Goal: Find specific page/section: Find specific page/section

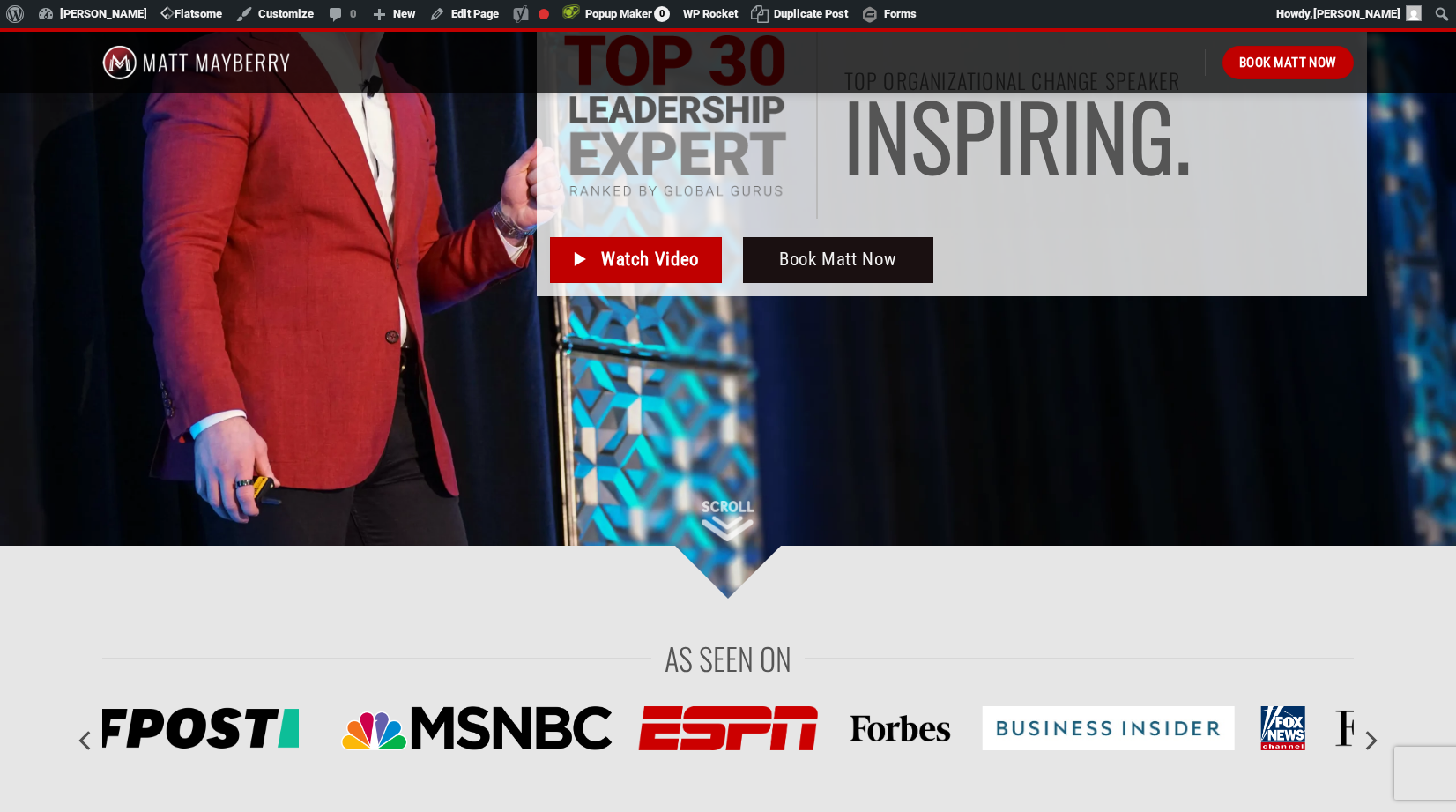
scroll to position [90, 0]
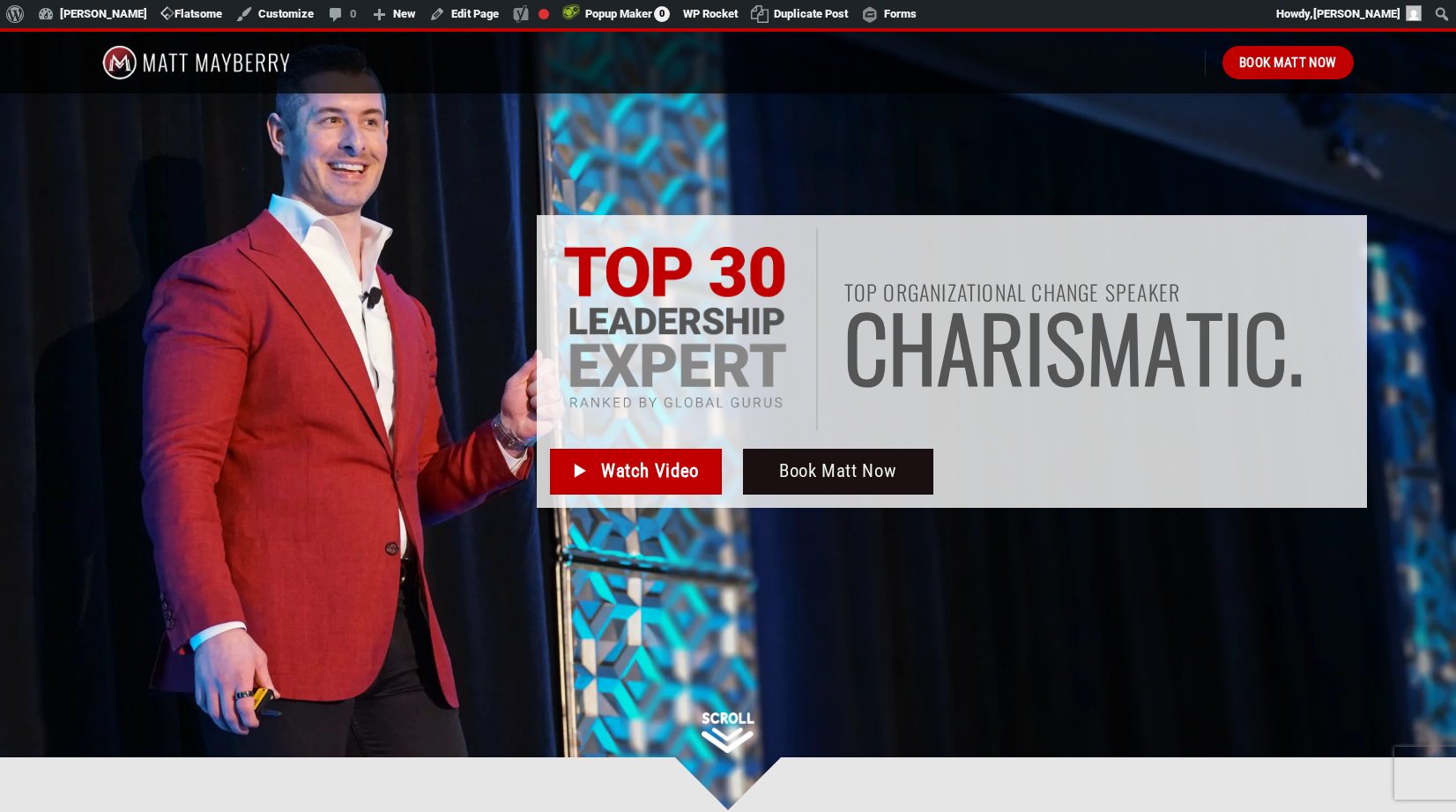
click at [905, 302] on span "h" at bounding box center [912, 345] width 49 height 87
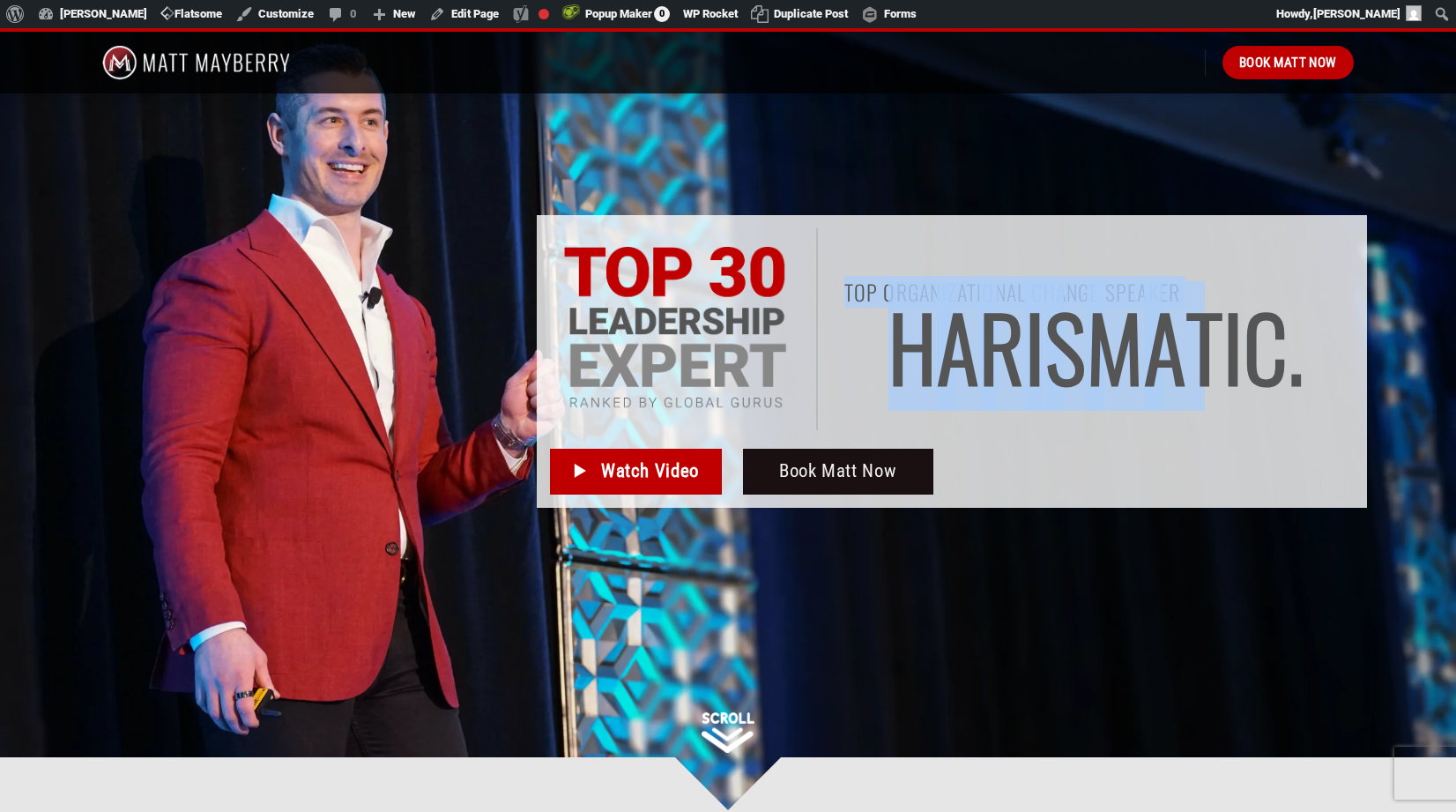
drag, startPoint x: 1187, startPoint y: 288, endPoint x: 841, endPoint y: 284, distance: 346.0
click at [841, 284] on div "top Organizational change speaker I n s p i r i n g . C h a r i s m a t i c . H…" at bounding box center [1086, 331] width 536 height 100
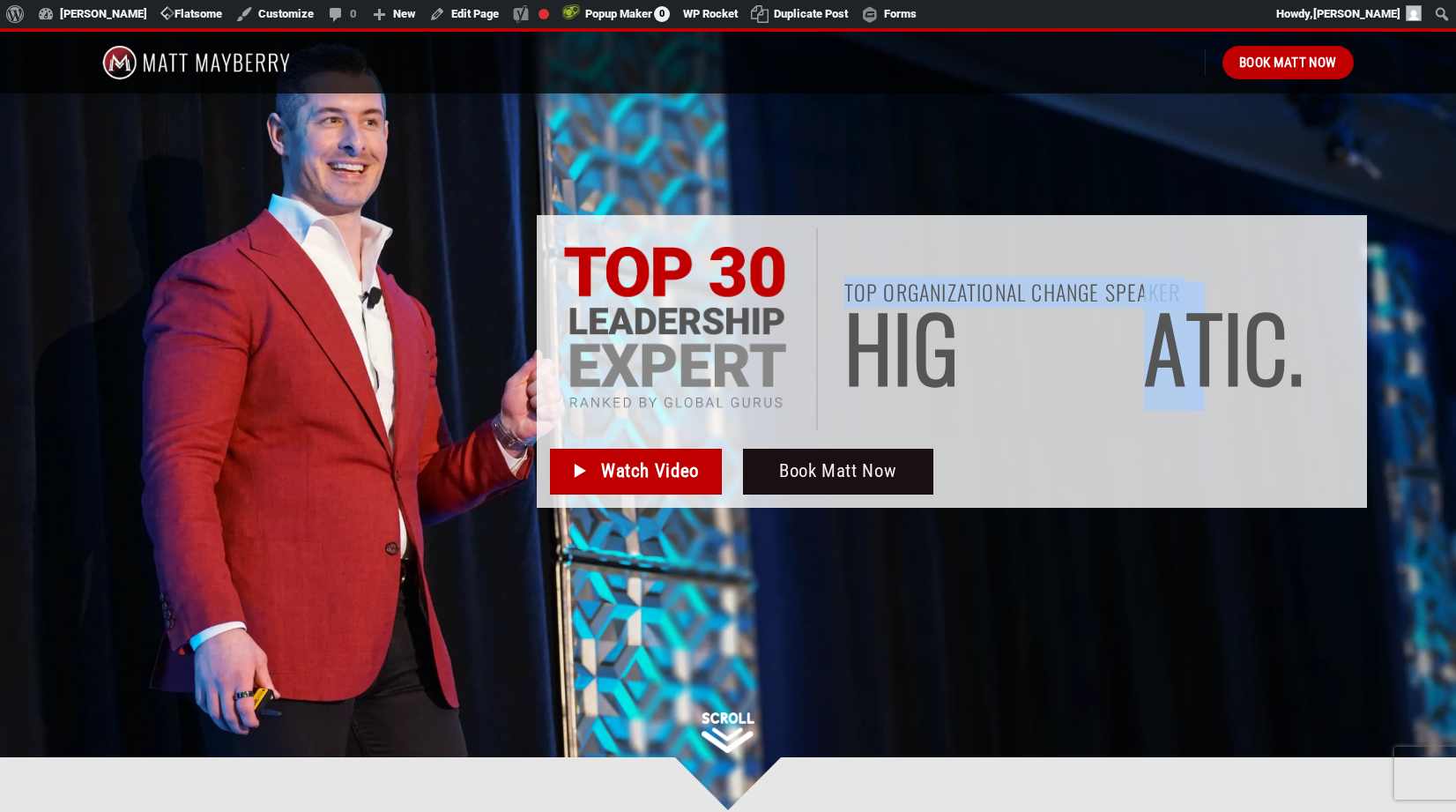
copy div "top Organizational change speaker I n s p i r i n g . C h a r i s m a"
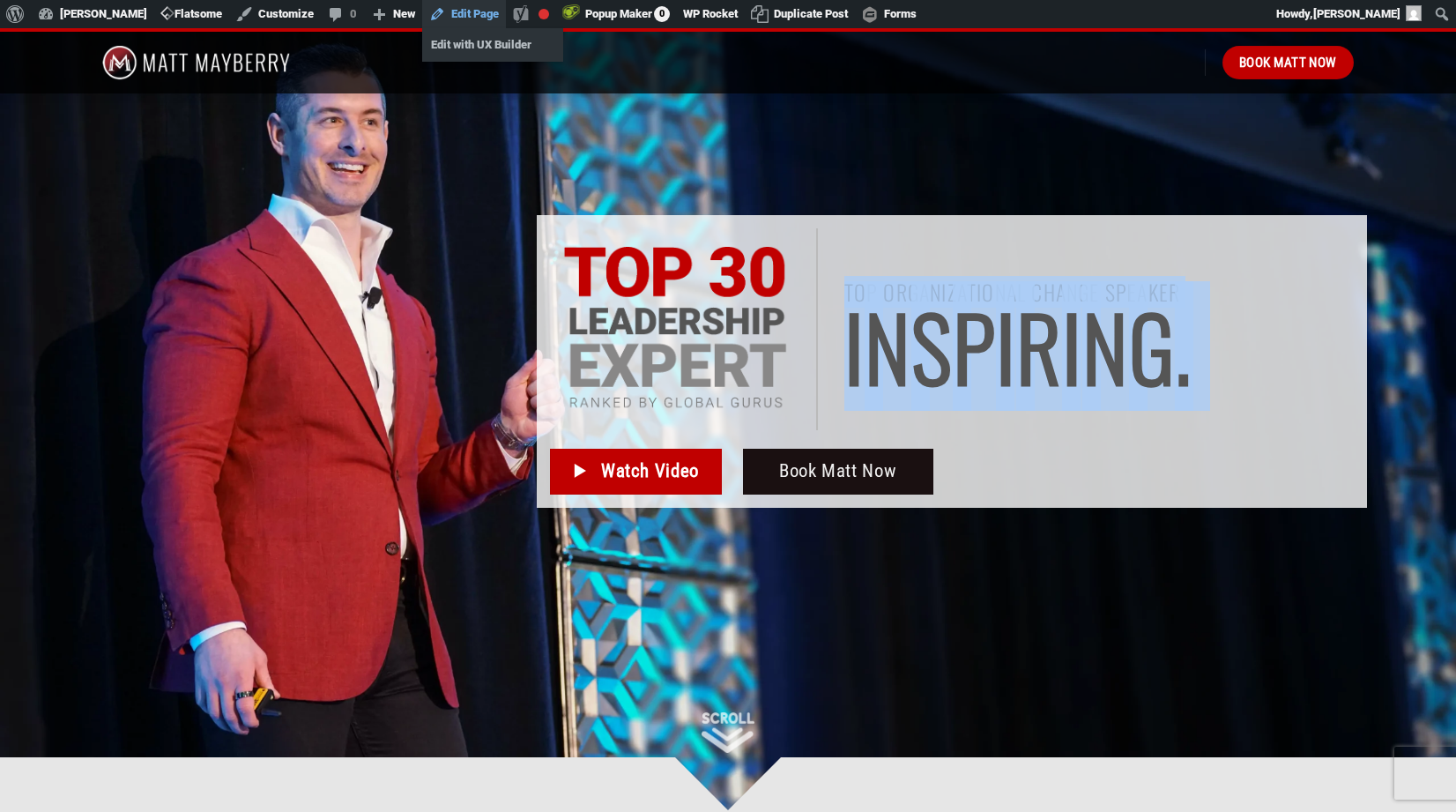
click at [469, 18] on link "Edit Page" at bounding box center [465, 14] width 84 height 29
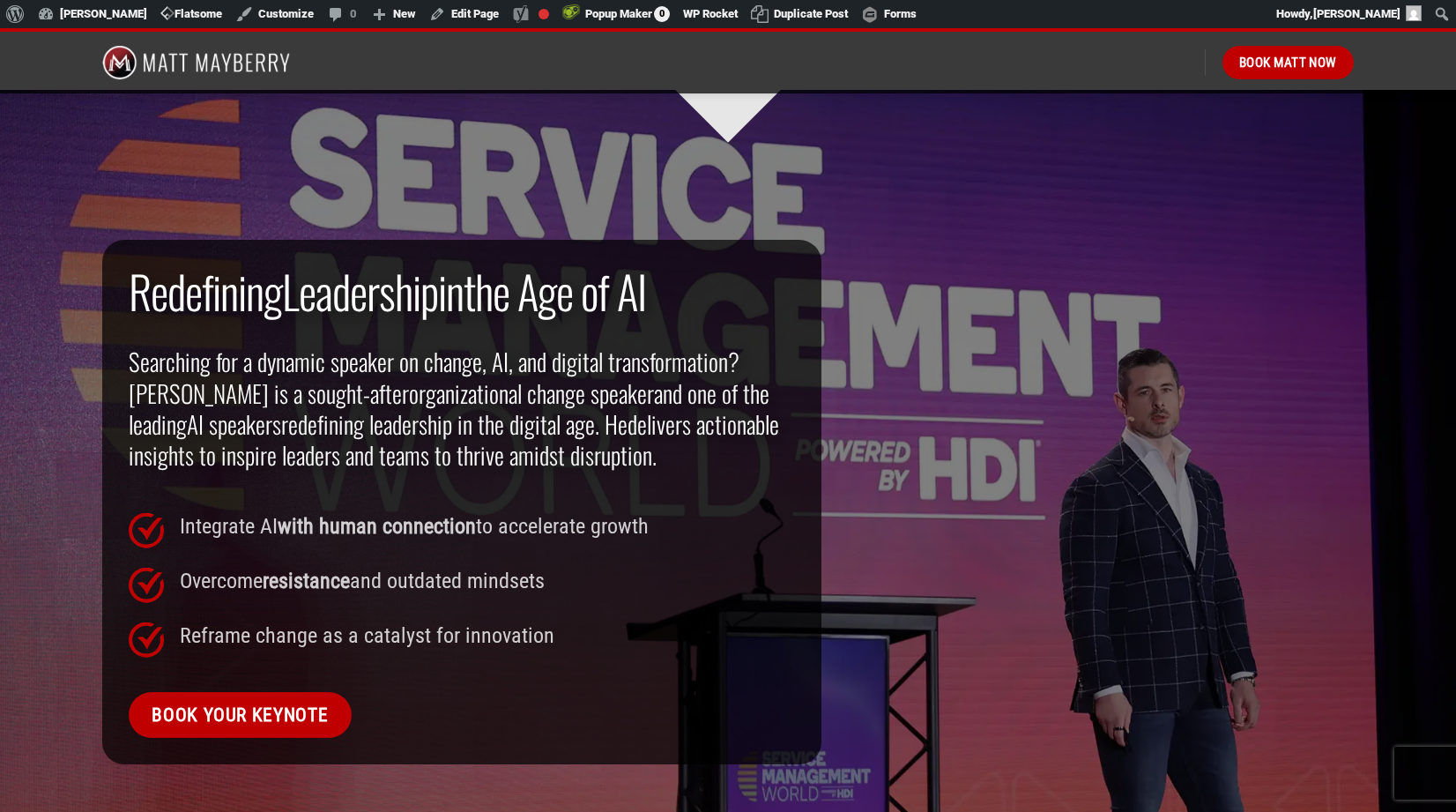
scroll to position [1093, 0]
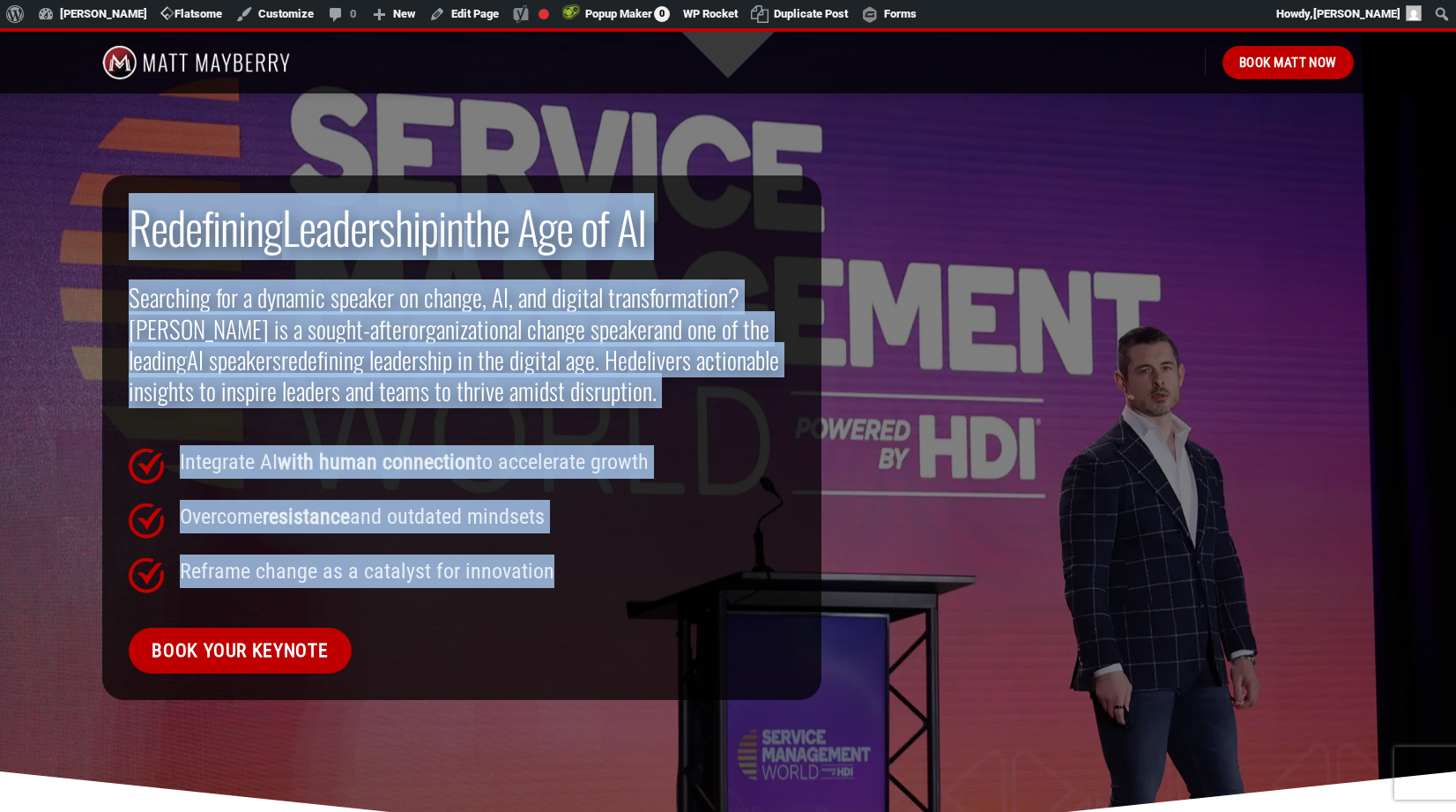
drag, startPoint x: 557, startPoint y: 572, endPoint x: 132, endPoint y: 233, distance: 543.6
click at [132, 233] on div "Redefining Leadership in the Age of AI Searching for a dynamic speaker on chang…" at bounding box center [462, 436] width 693 height 477
copy div "Redefining Leadership in the Age of AI Searching for a dynamic speaker on chang…"
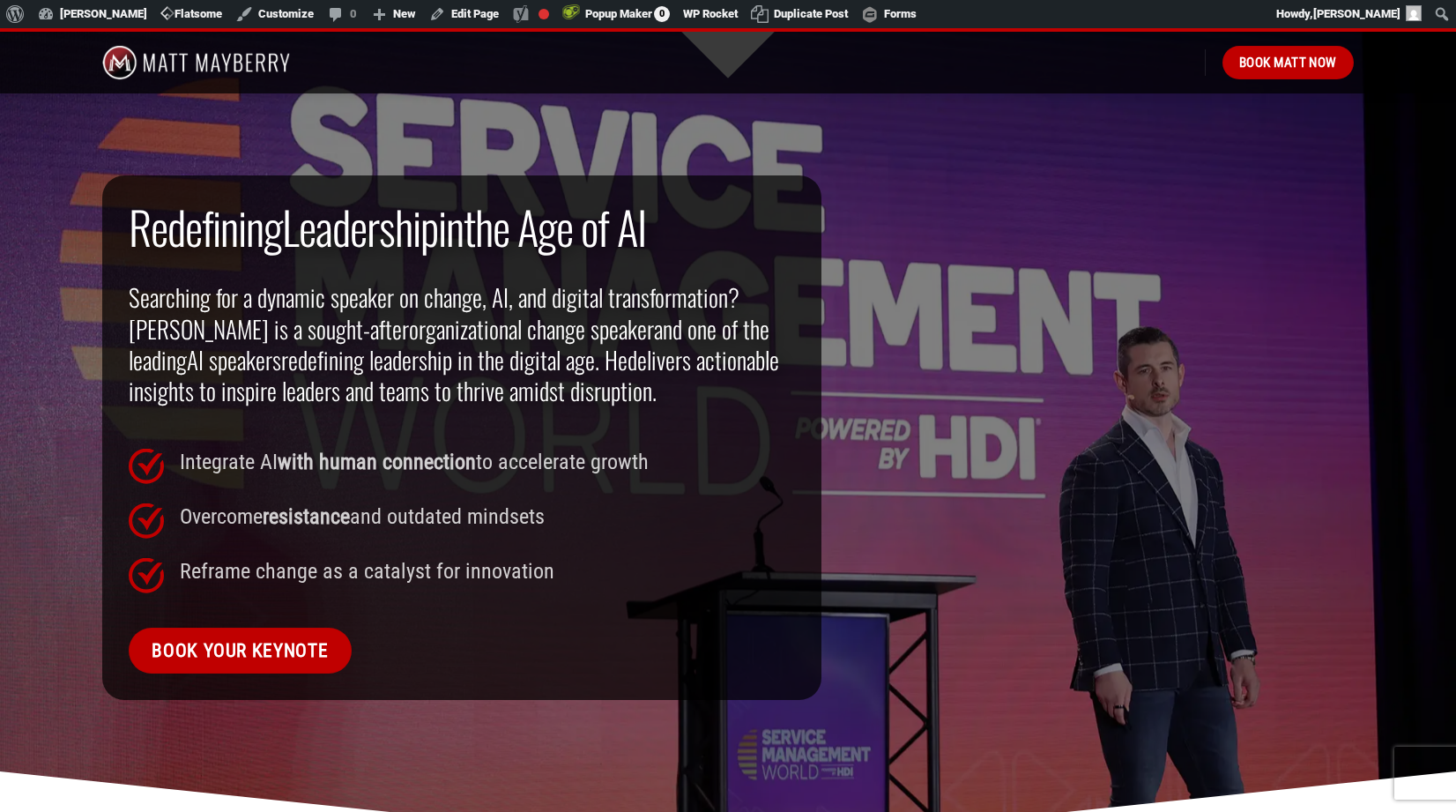
click at [442, 171] on div at bounding box center [728, 427] width 1456 height 822
click at [473, 8] on link "Edit Page" at bounding box center [465, 14] width 84 height 29
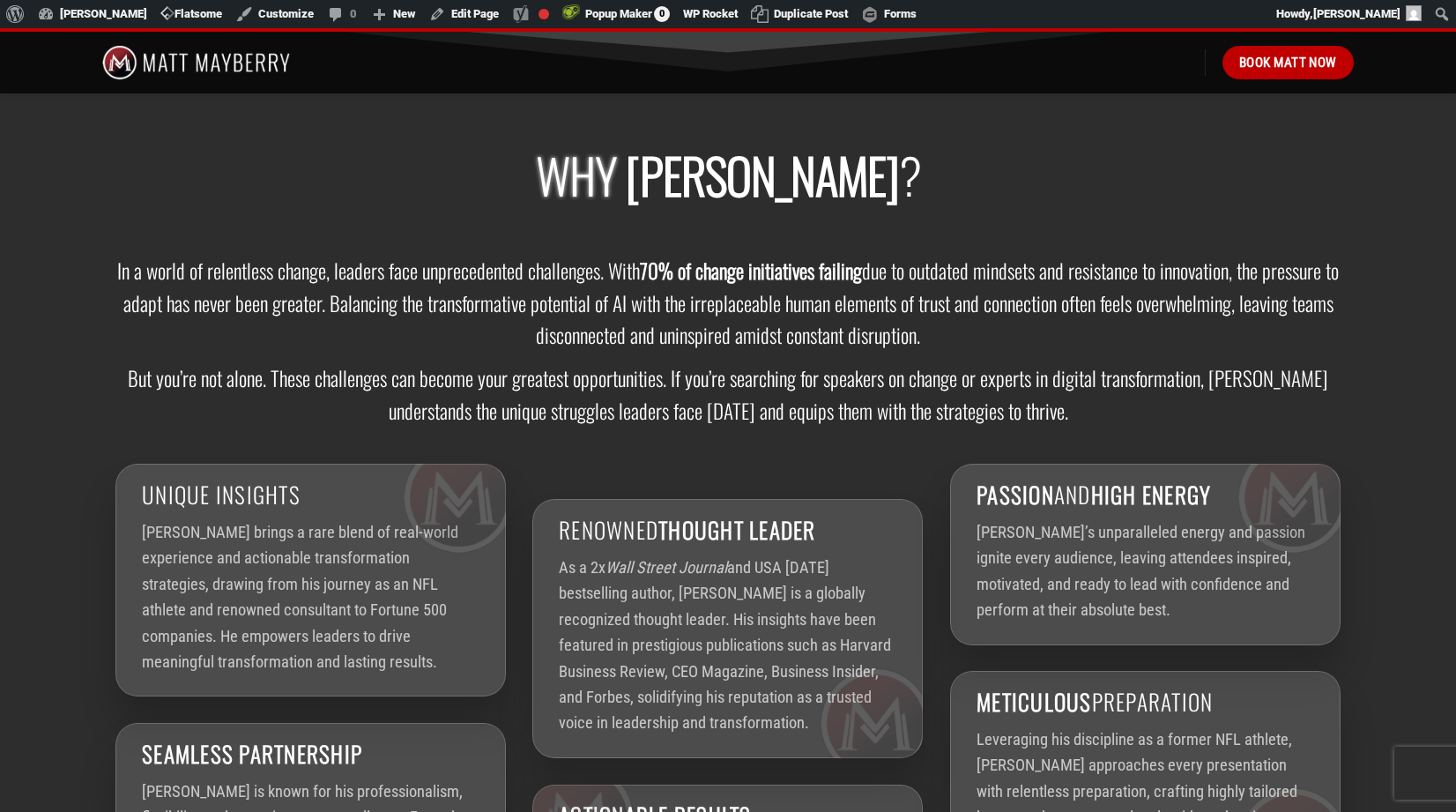
scroll to position [2406, 0]
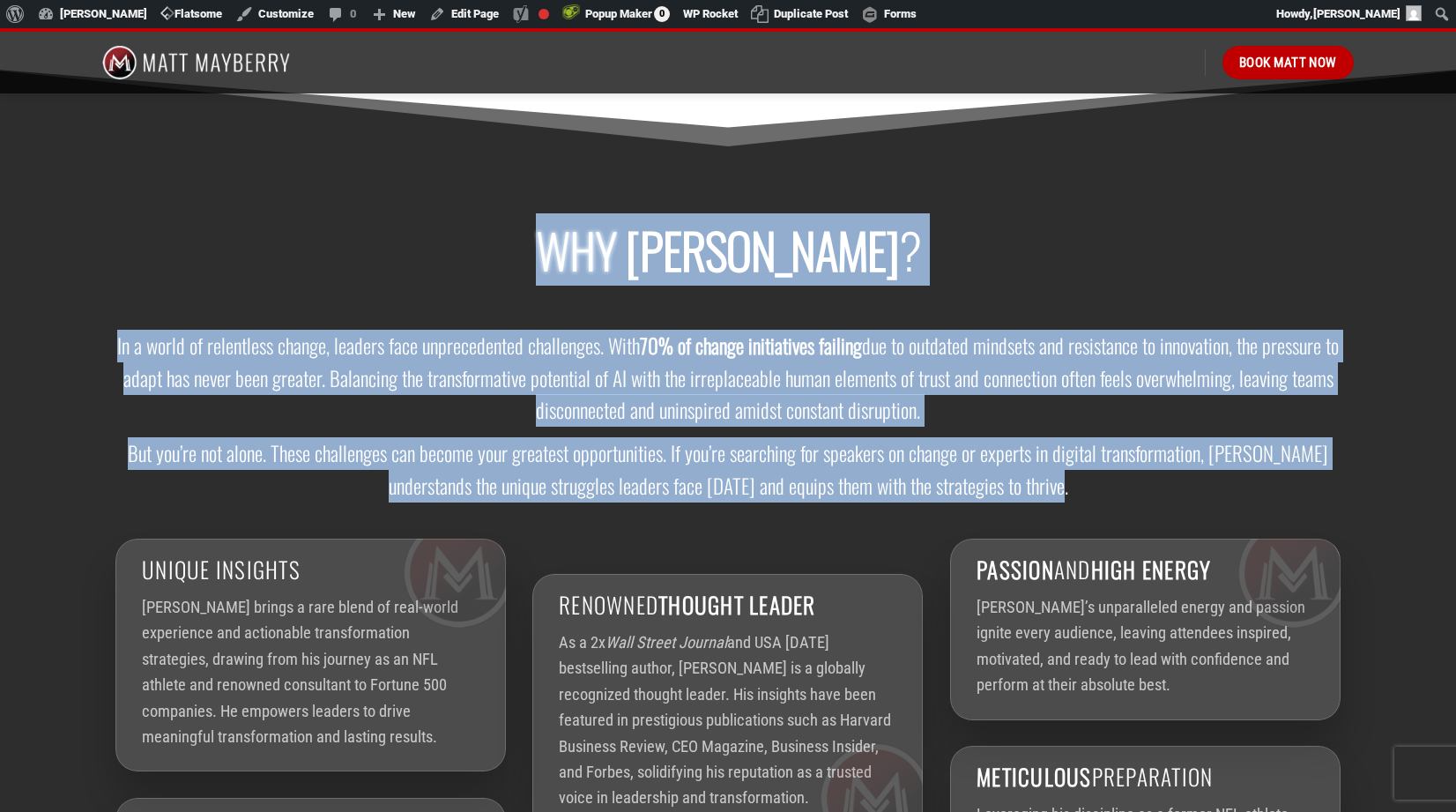
drag, startPoint x: 1077, startPoint y: 491, endPoint x: 540, endPoint y: 248, distance: 589.4
click at [540, 248] on div "Why Matt Mayberry ? In a world of relentless change, leaders face unprecedented…" at bounding box center [728, 613] width 1252 height 1091
copy div "Why Matt Mayberry ? In a world of relentless change, leaders face unprecedented…"
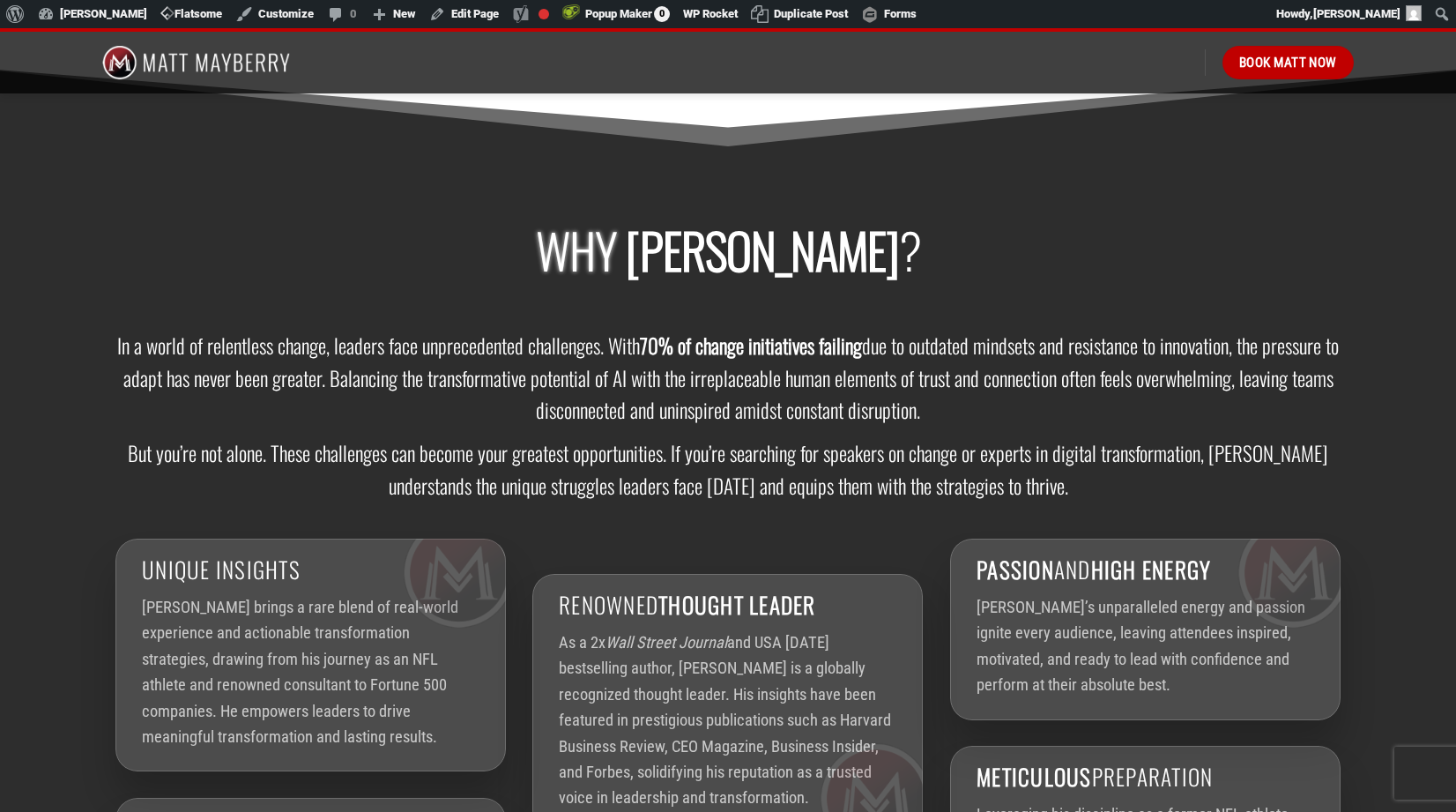
click at [805, 314] on div at bounding box center [728, 317] width 1225 height 27
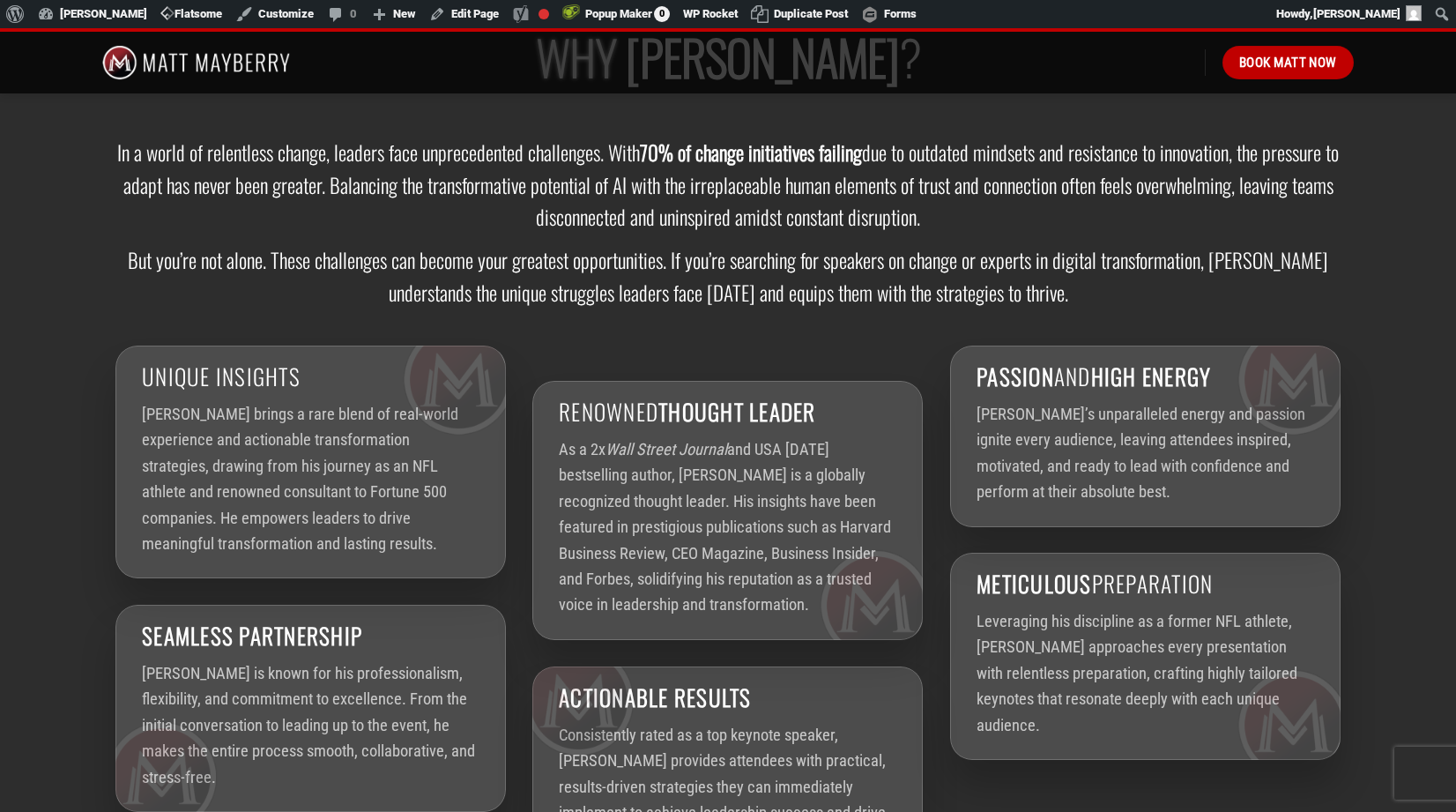
scroll to position [2622, 0]
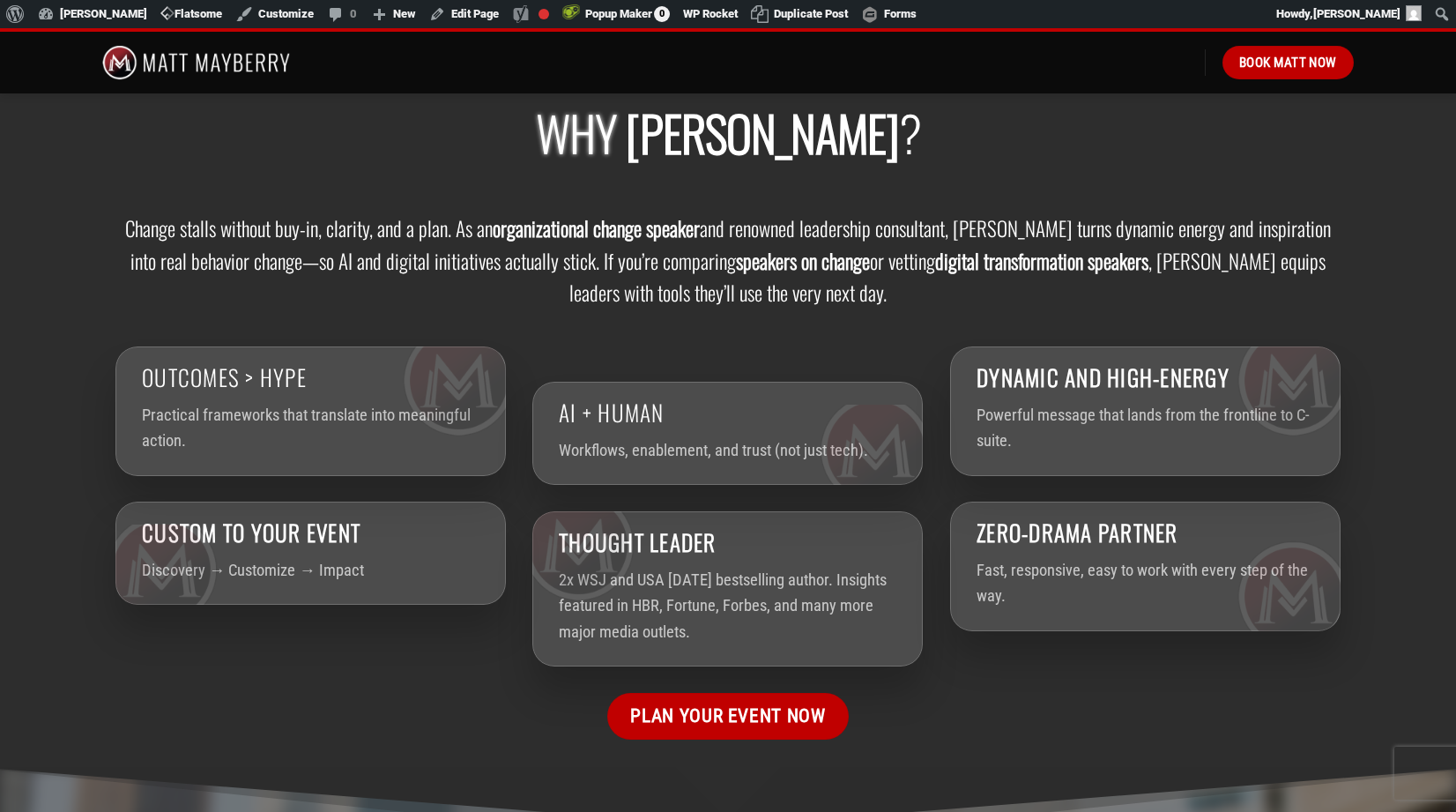
scroll to position [2525, 0]
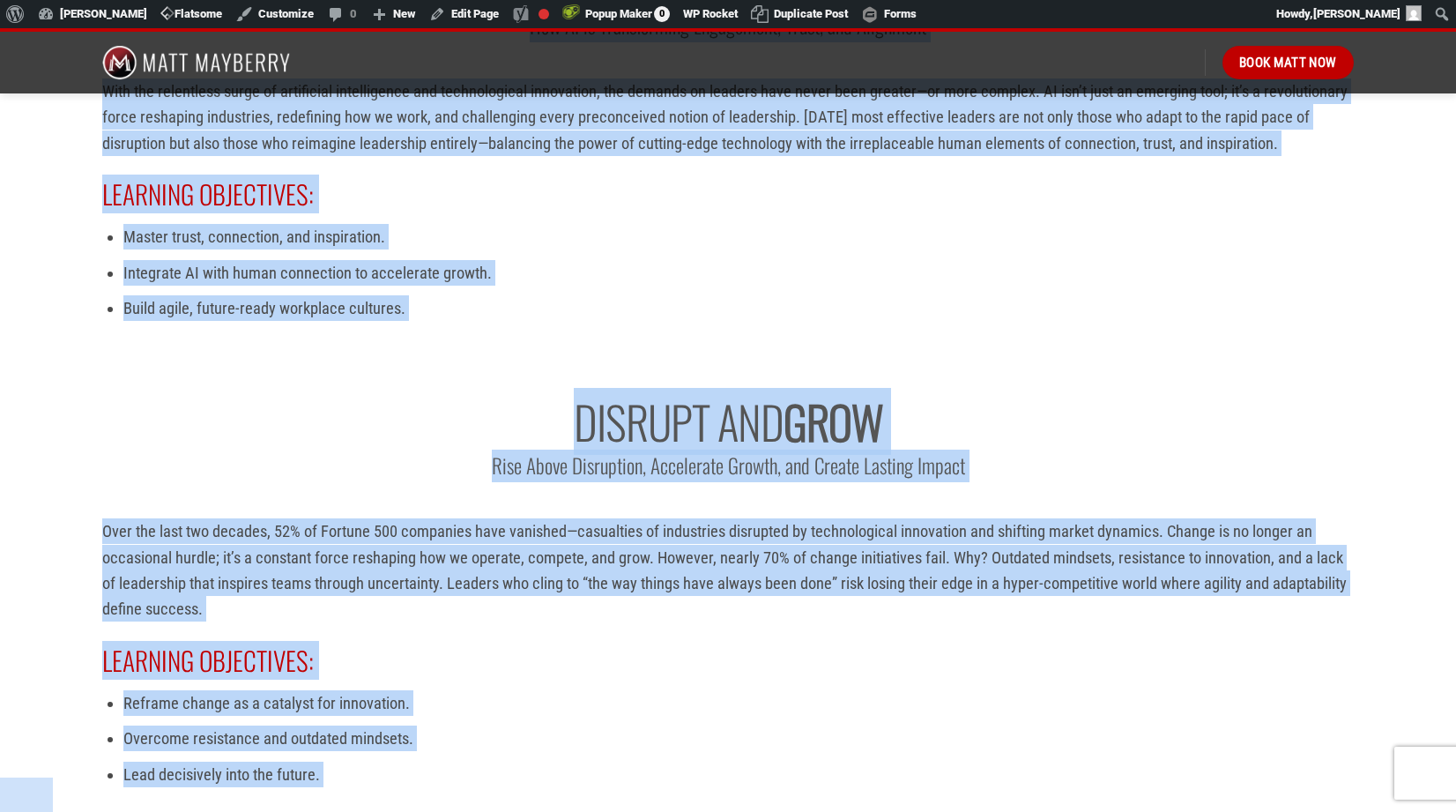
scroll to position [5003, 0]
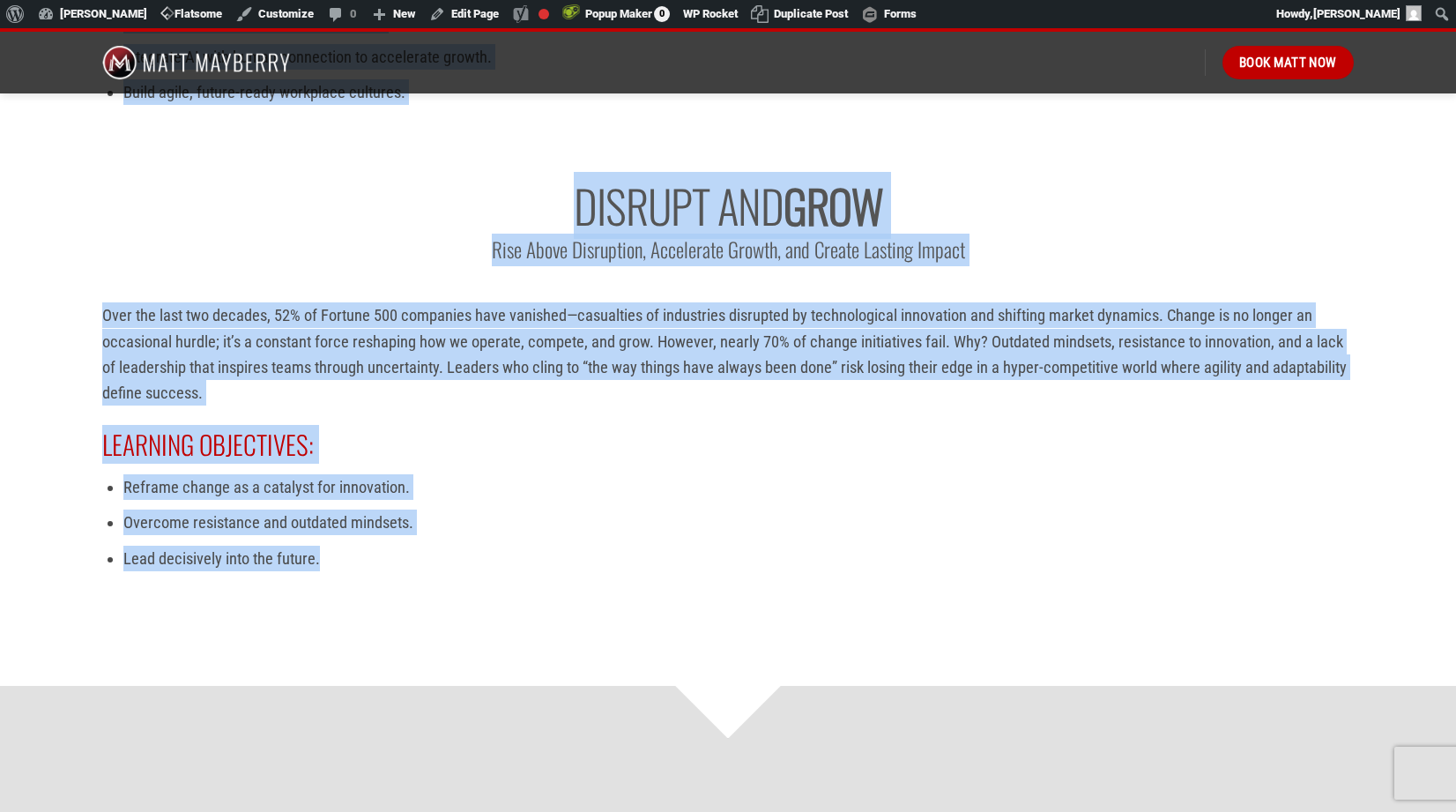
drag, startPoint x: 523, startPoint y: 209, endPoint x: 734, endPoint y: 562, distance: 411.3
copy div "Meet Matt Mayberry Matt Mayberry is a 2x Wall Street Journal and USA Today best…"
click at [927, 387] on p "Over the last two decades, 52% of Fortune 500 companies have vanished—casualtie…" at bounding box center [728, 354] width 1252 height 104
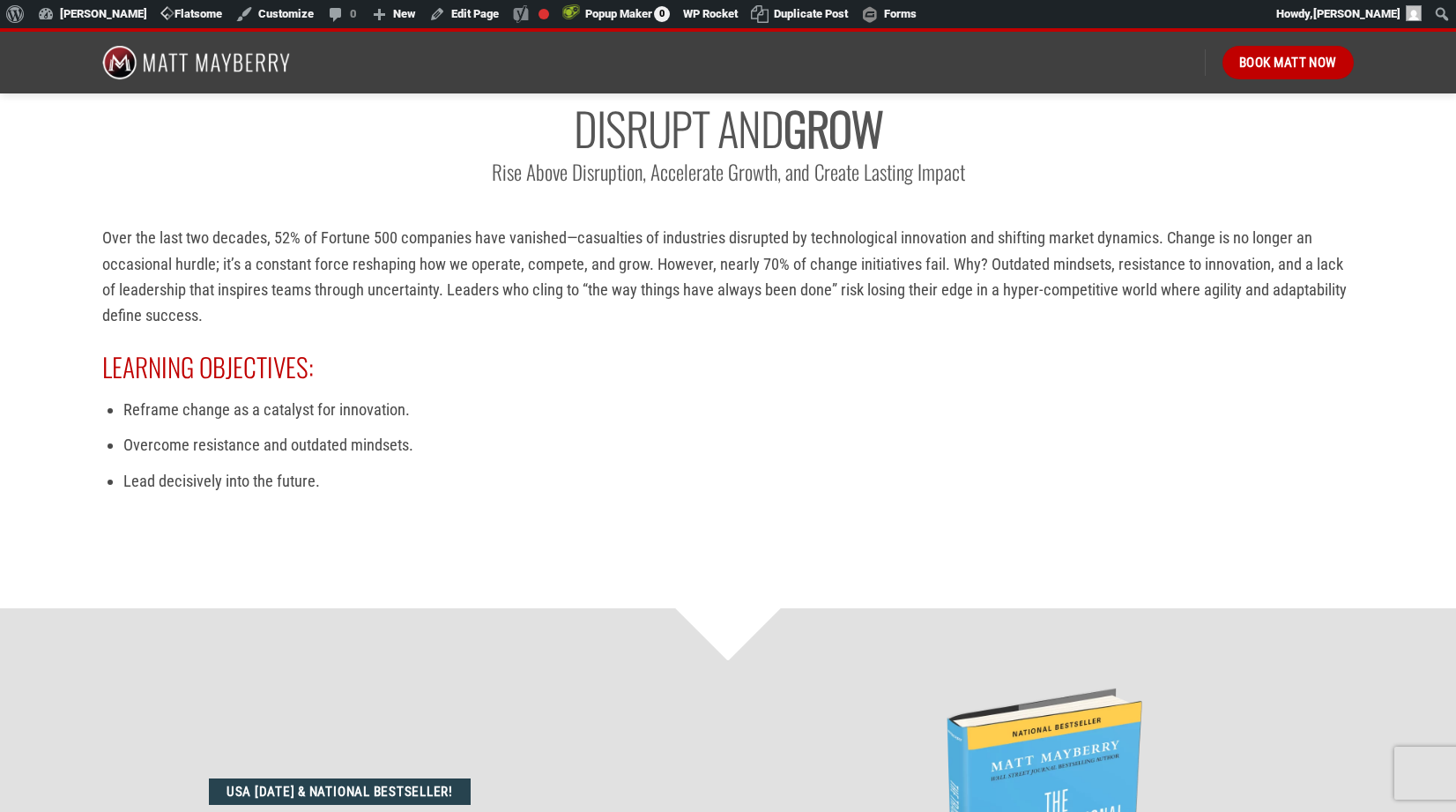
scroll to position [5294, 0]
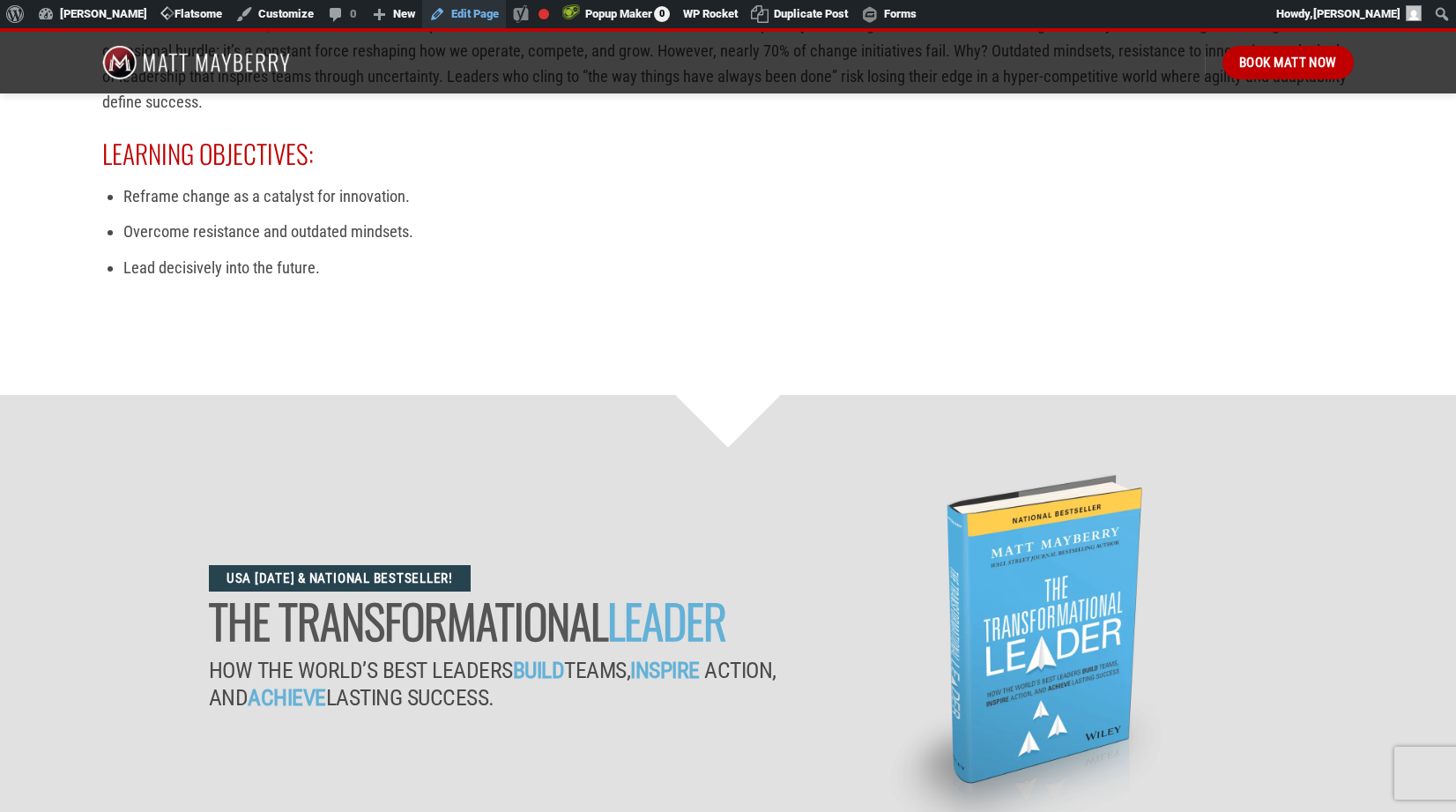
click at [471, 10] on link "Edit Page" at bounding box center [465, 14] width 84 height 29
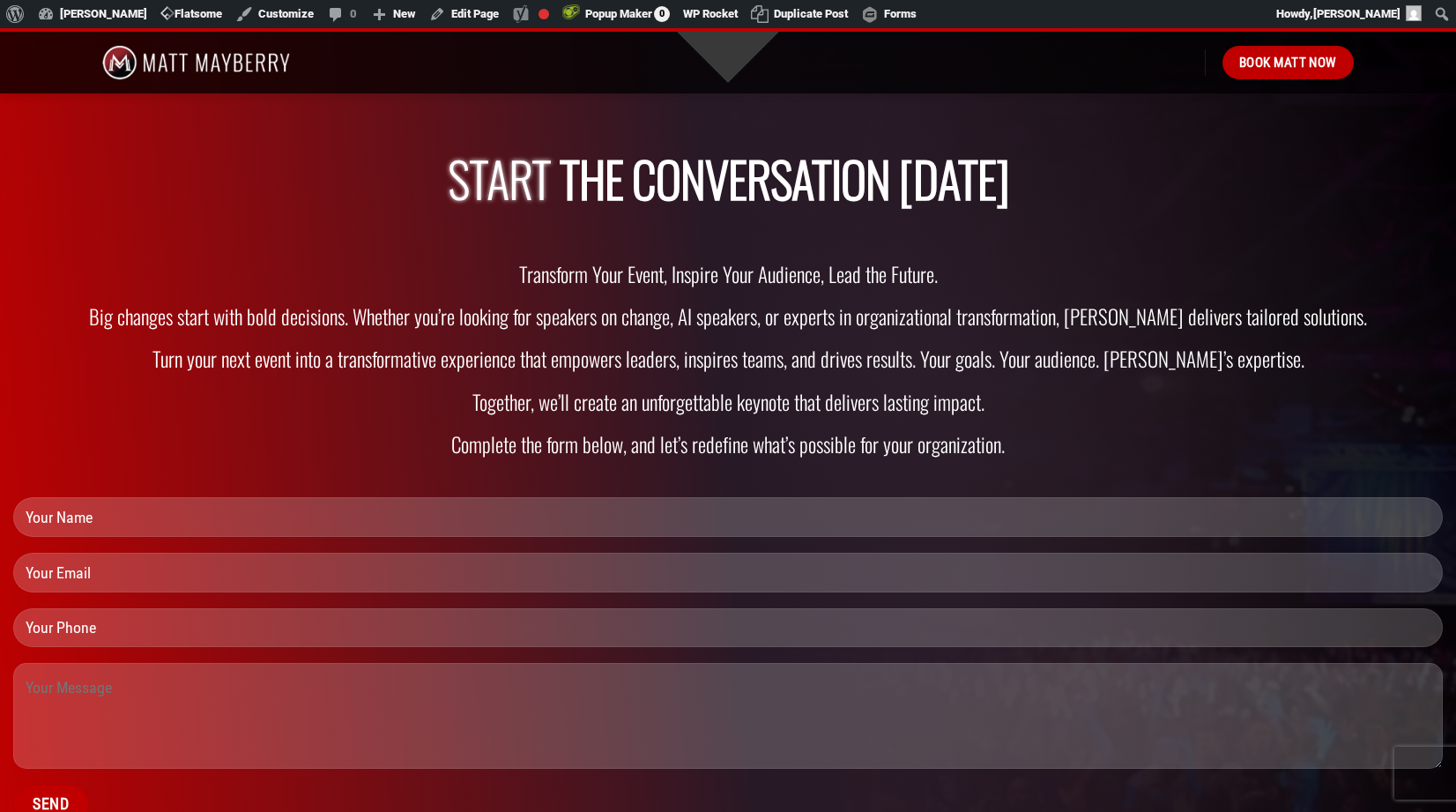
scroll to position [5177, 0]
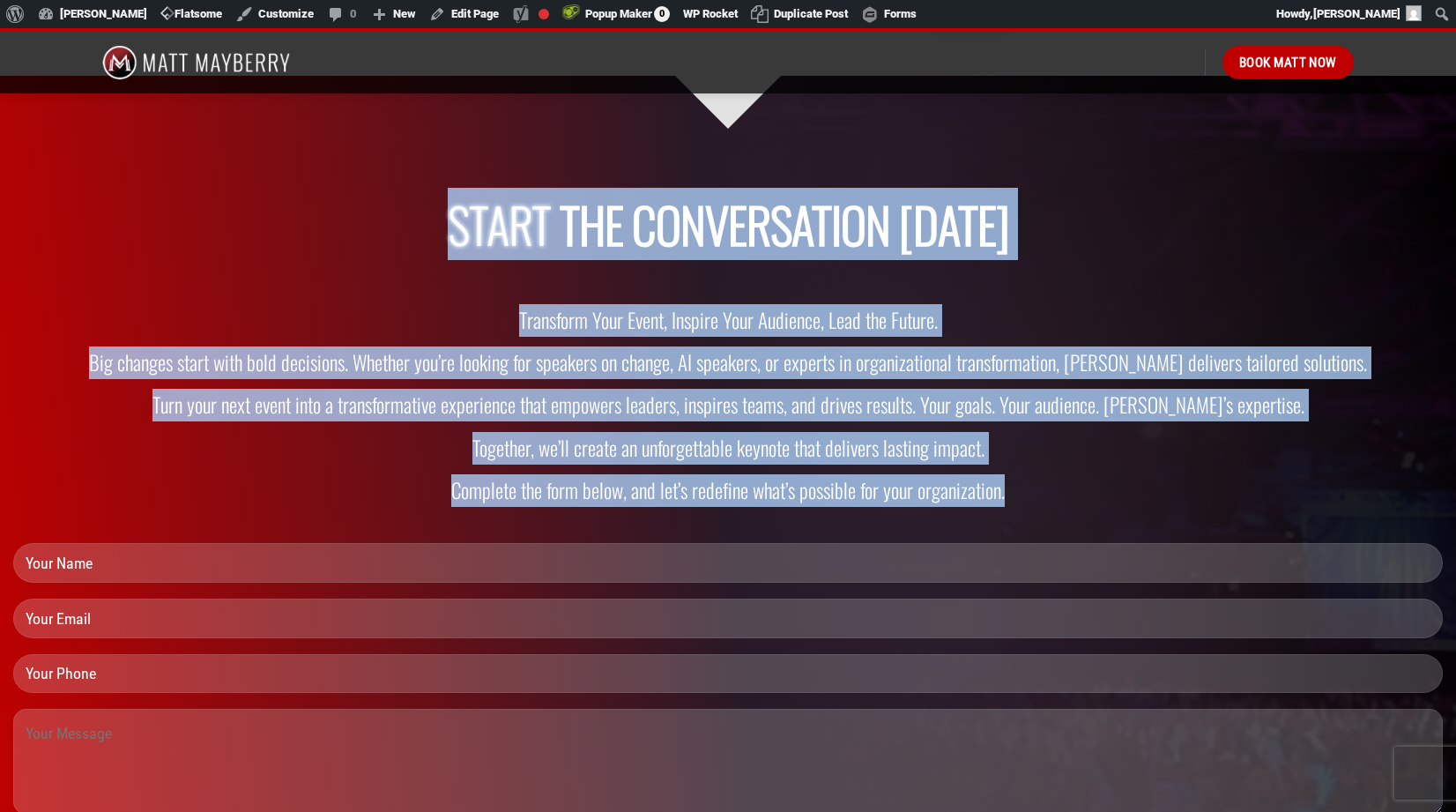
drag, startPoint x: 1013, startPoint y: 495, endPoint x: 451, endPoint y: 223, distance: 624.4
click at [451, 223] on div "Start the Conversation [DATE] Transform Your Event, Inspire Your Audience, Lead…" at bounding box center [728, 540] width 1430 height 691
copy div "Start the Conversation [DATE] Transform Your Event, Inspire Your Audience, Lead…"
click at [695, 324] on strong "Transform Your Event, Inspire Your Audience, Lead the Future." at bounding box center [728, 320] width 419 height 30
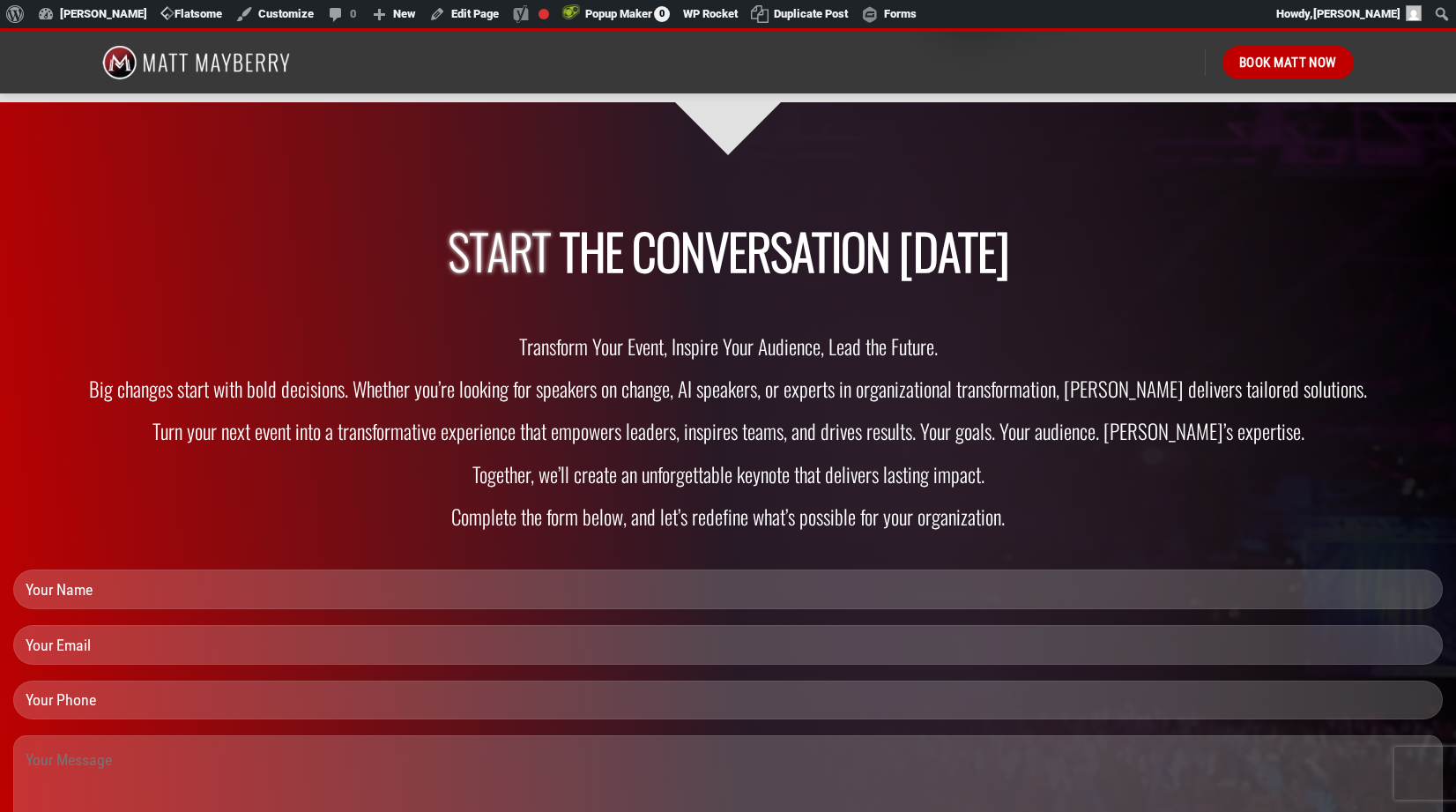
scroll to position [5169, 0]
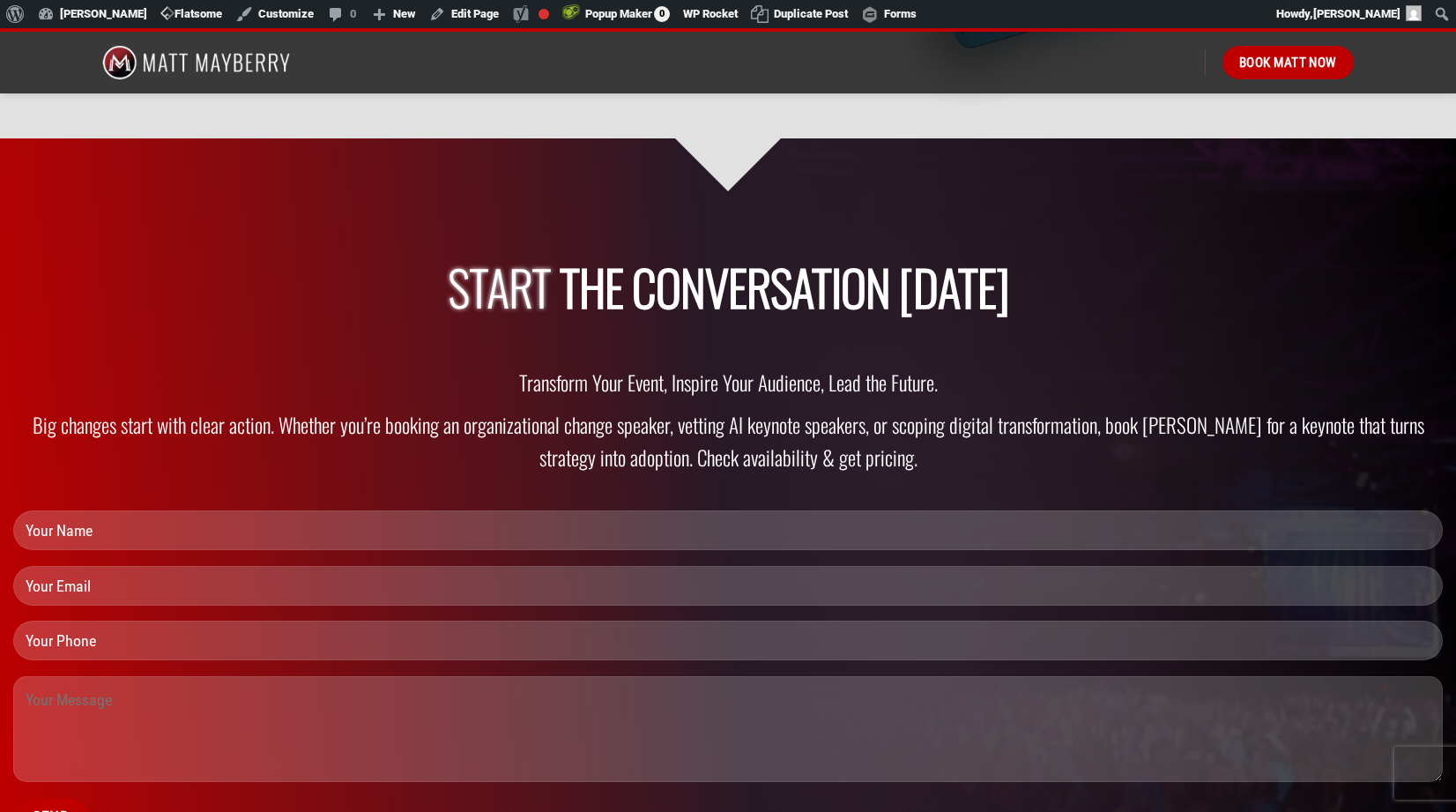
scroll to position [5115, 0]
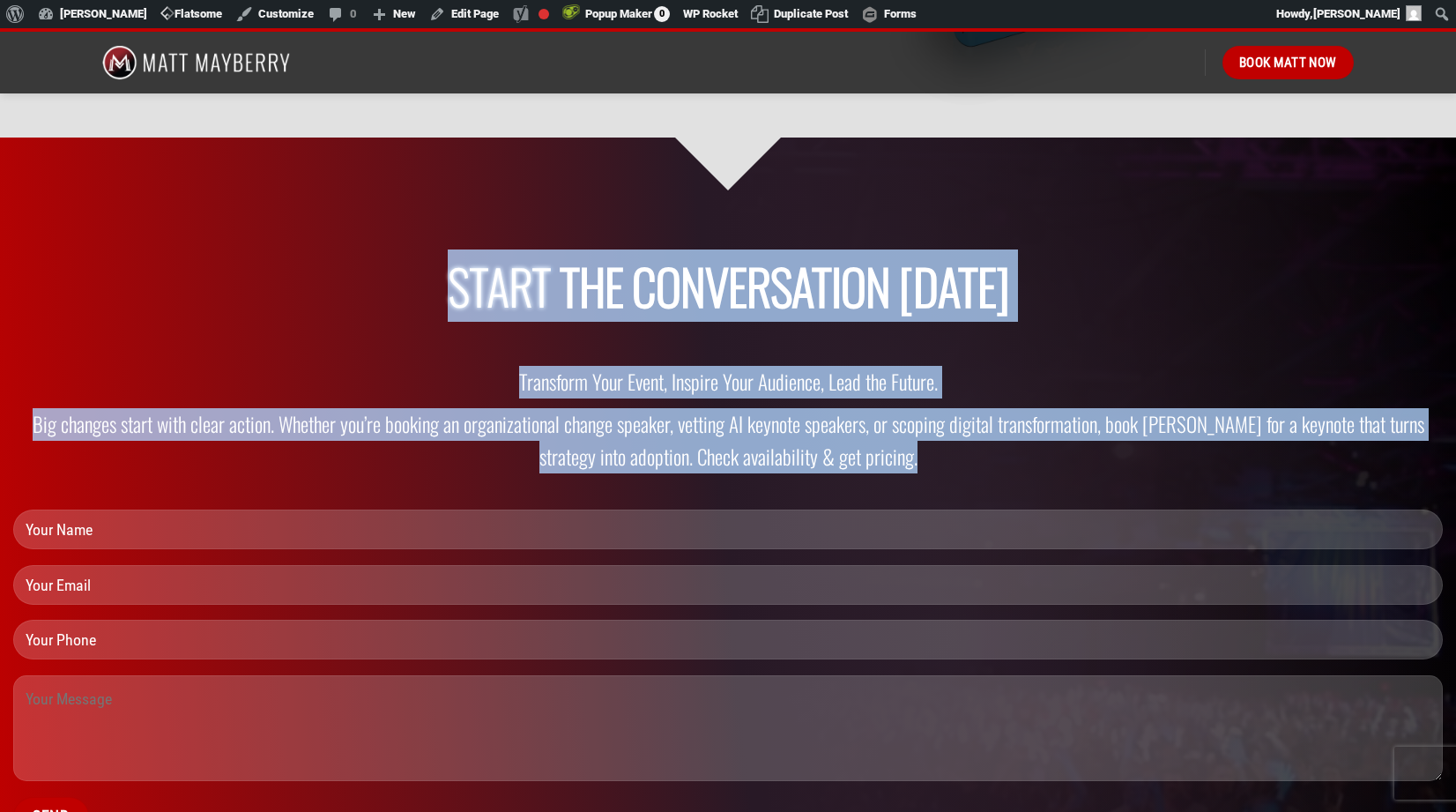
drag, startPoint x: 928, startPoint y: 467, endPoint x: 423, endPoint y: 289, distance: 535.5
click at [423, 289] on div "Start the Conversation today Transform Your Event, Inspire Your Audience, Lead …" at bounding box center [728, 554] width 1430 height 595
copy div "Start the Conversation today Transform Your Event, Inspire Your Audience, Lead …"
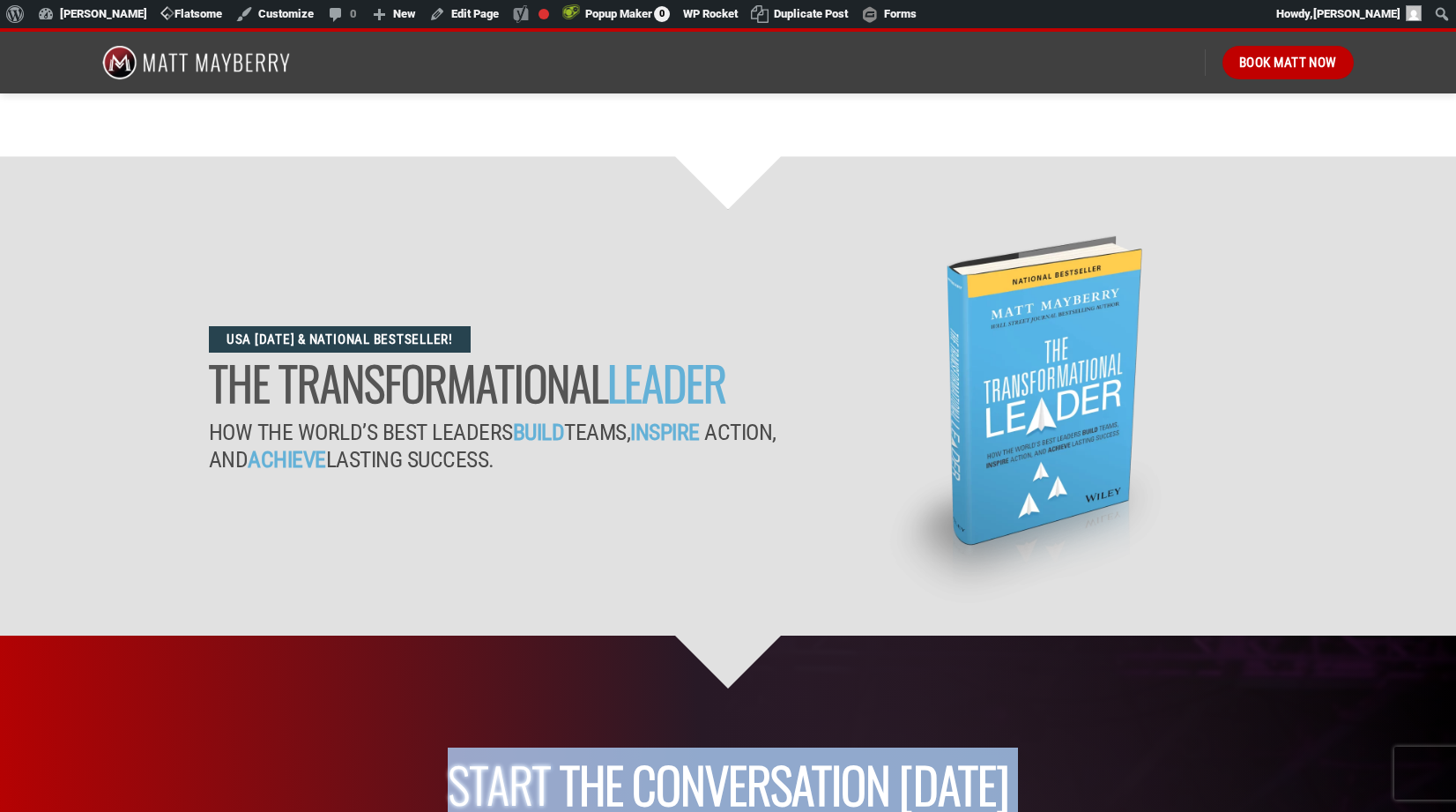
scroll to position [4615, 0]
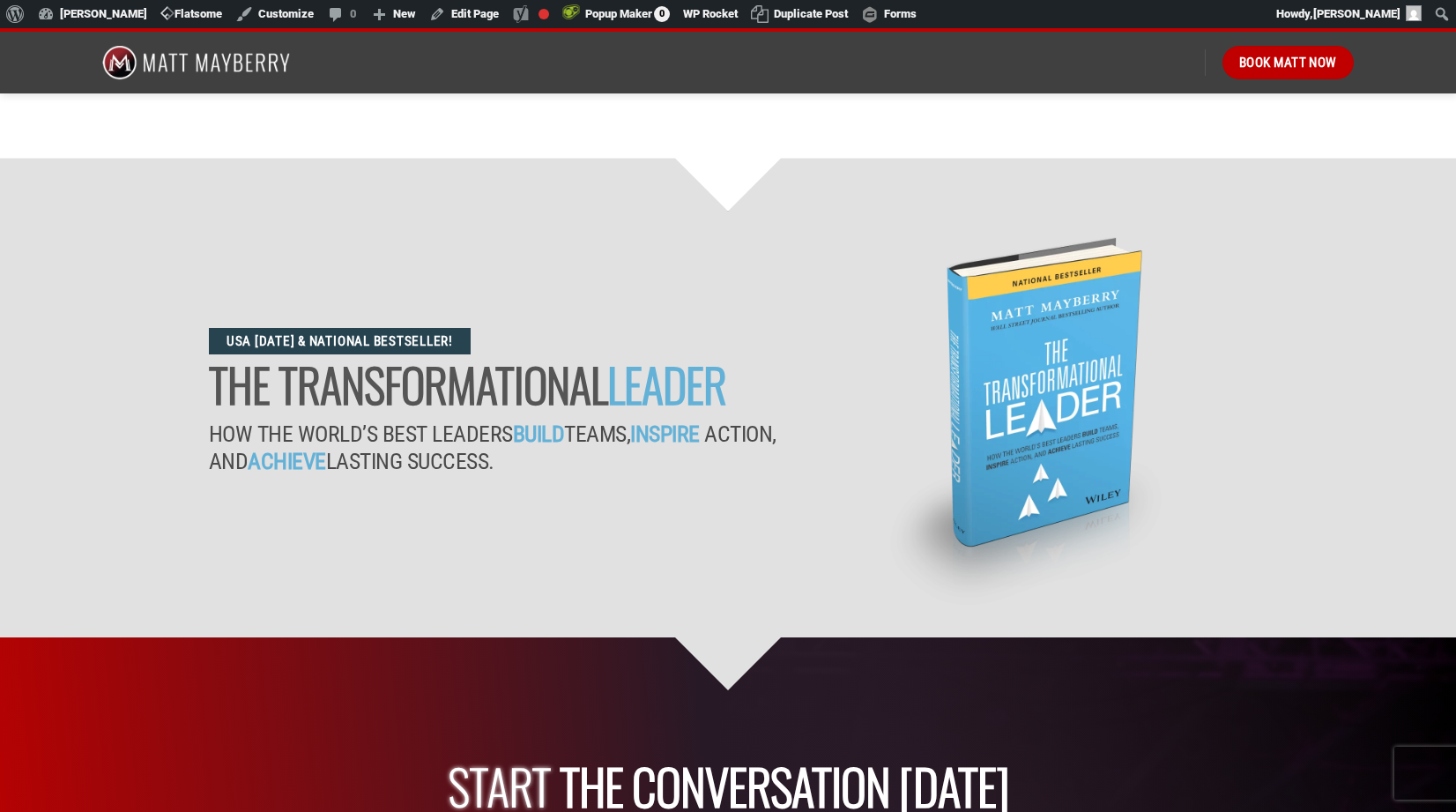
click at [465, 550] on div "usa today & national bestseller! The Transformational Leader How the World’s Be…" at bounding box center [728, 425] width 1279 height 374
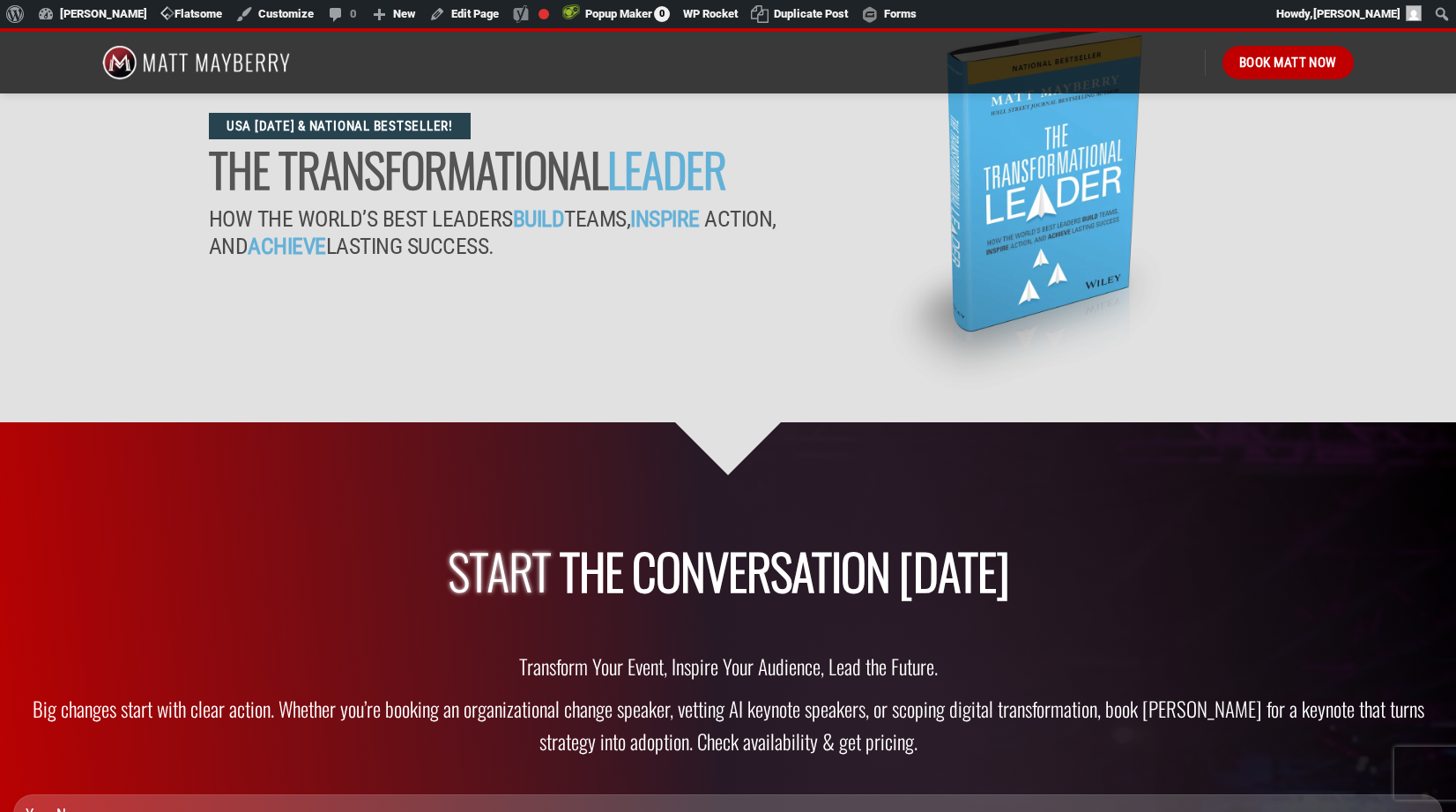
scroll to position [4833, 0]
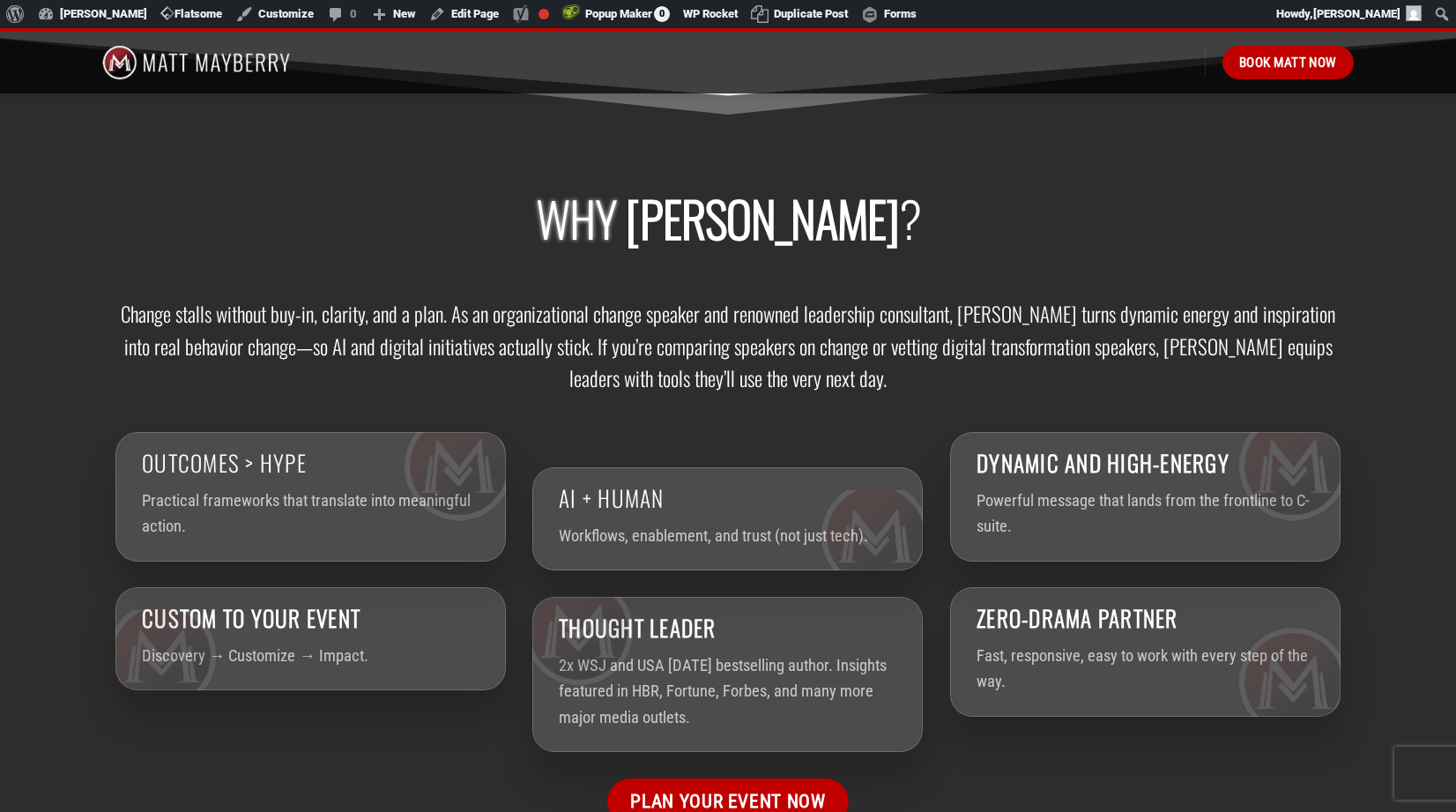
scroll to position [2572, 0]
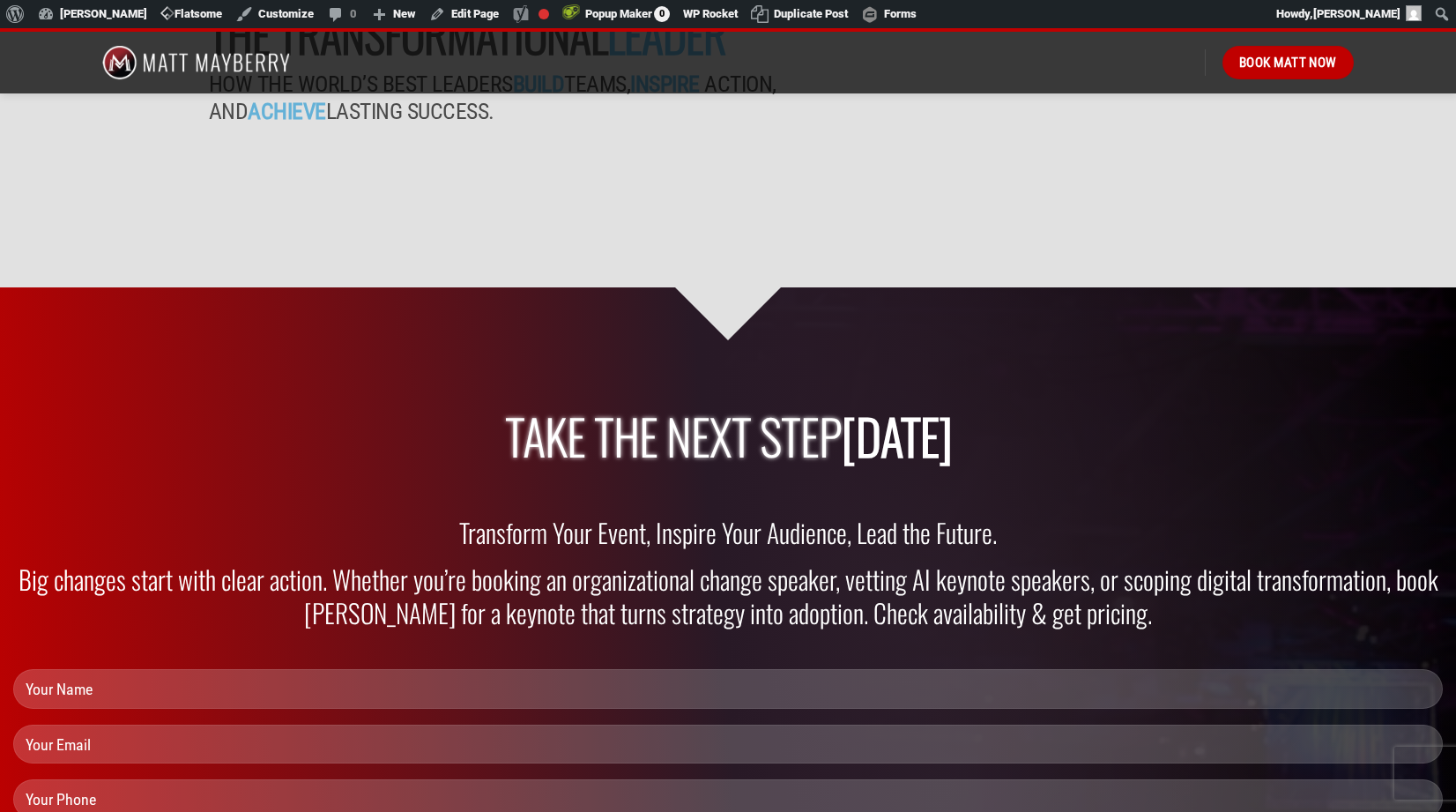
scroll to position [4955, 0]
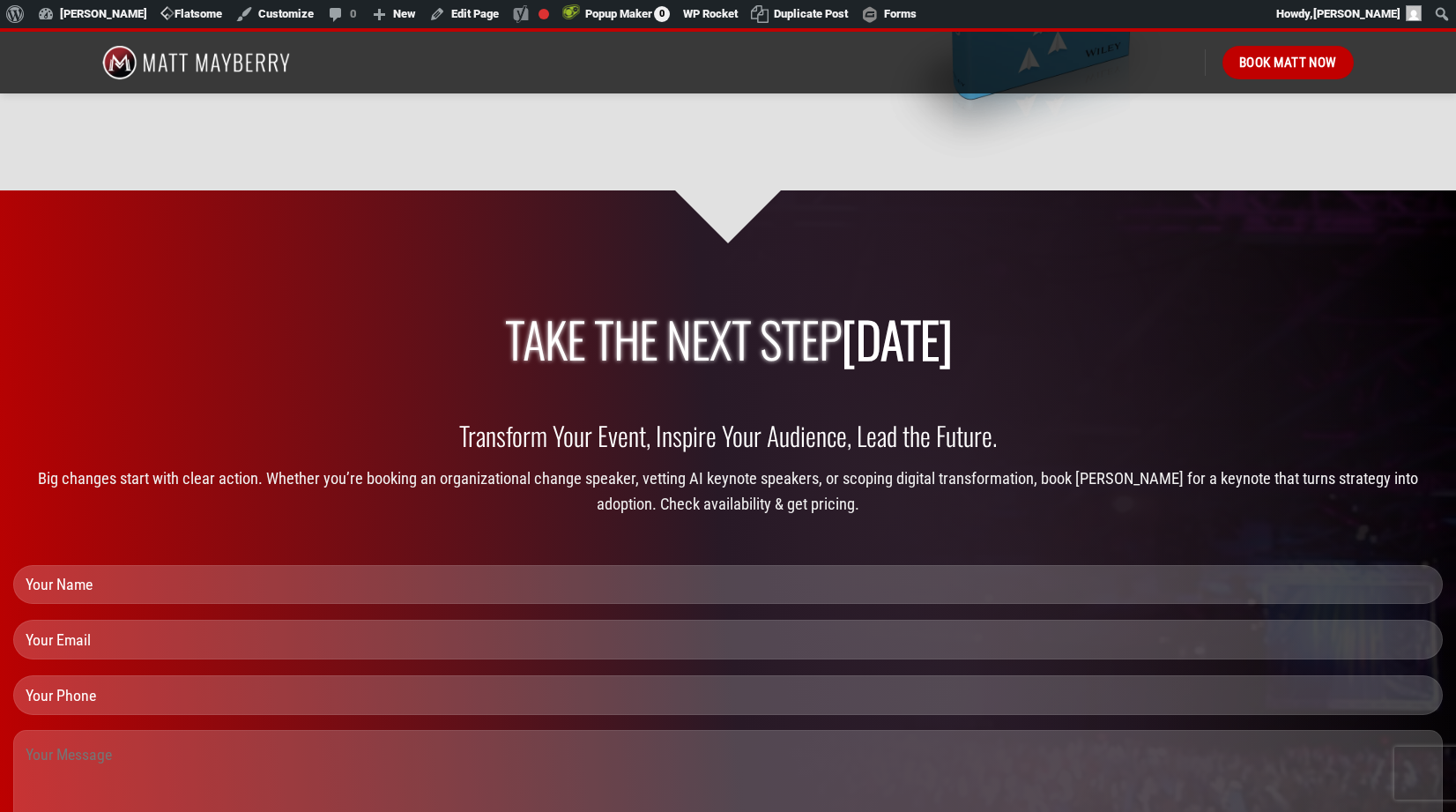
scroll to position [5009, 0]
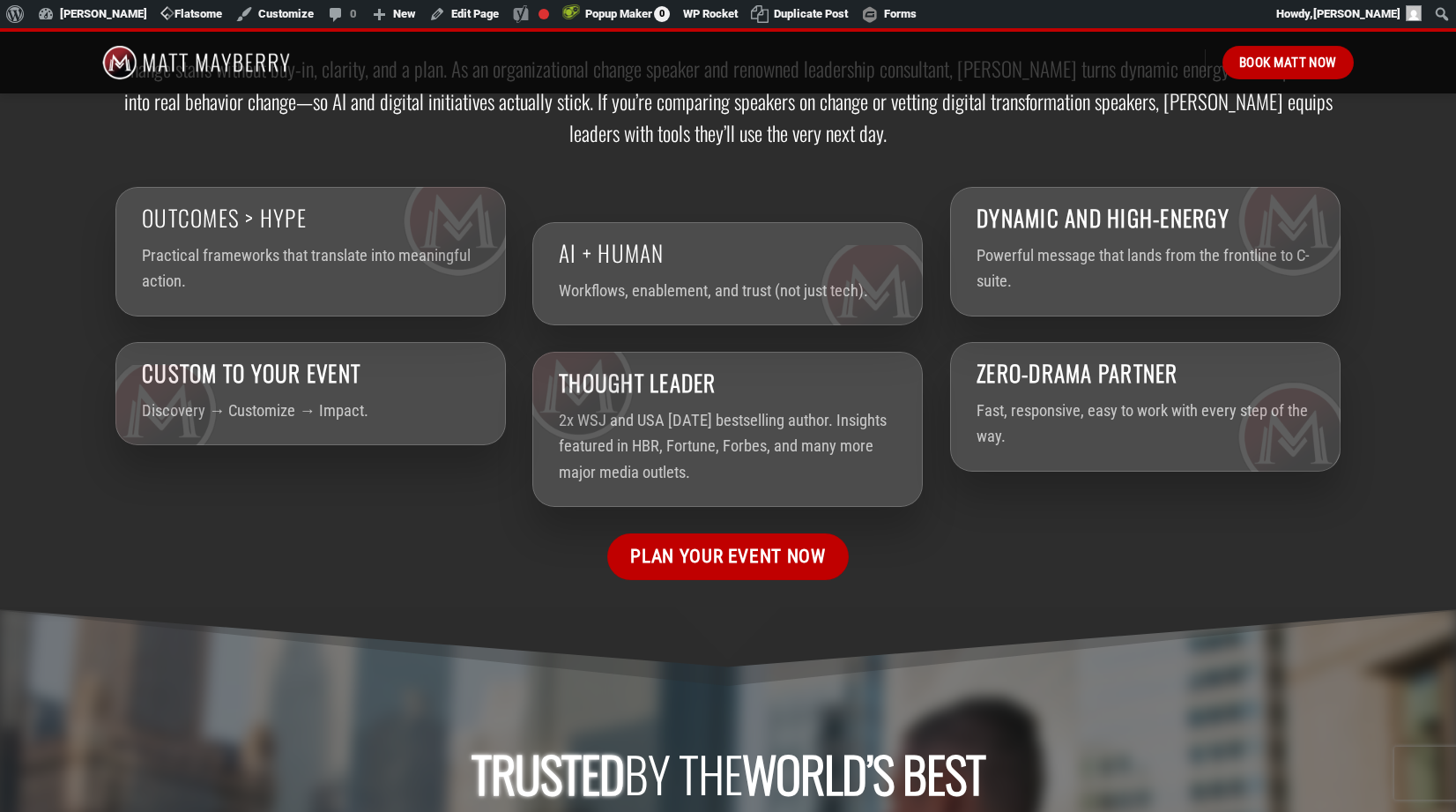
scroll to position [2680, 0]
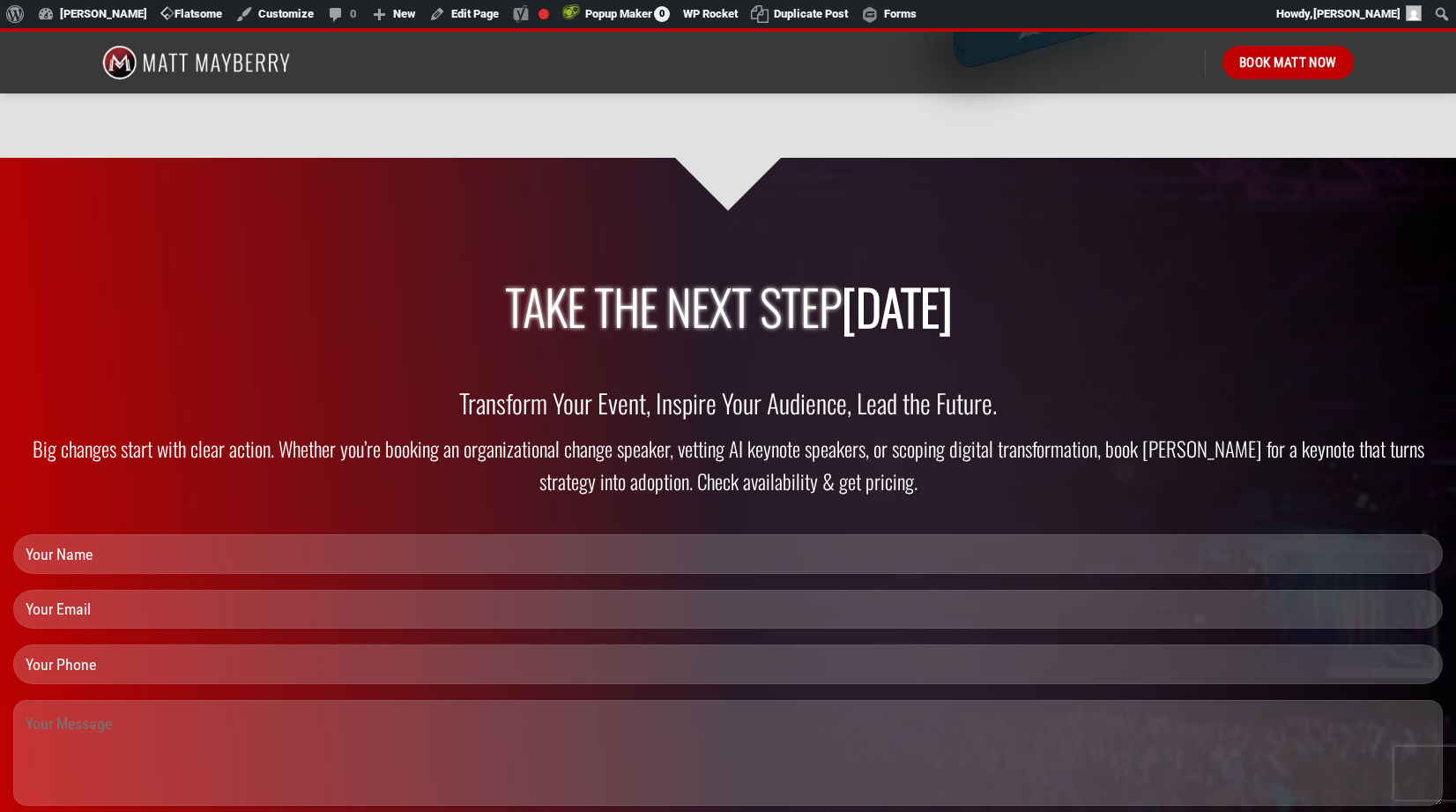
scroll to position [5094, 0]
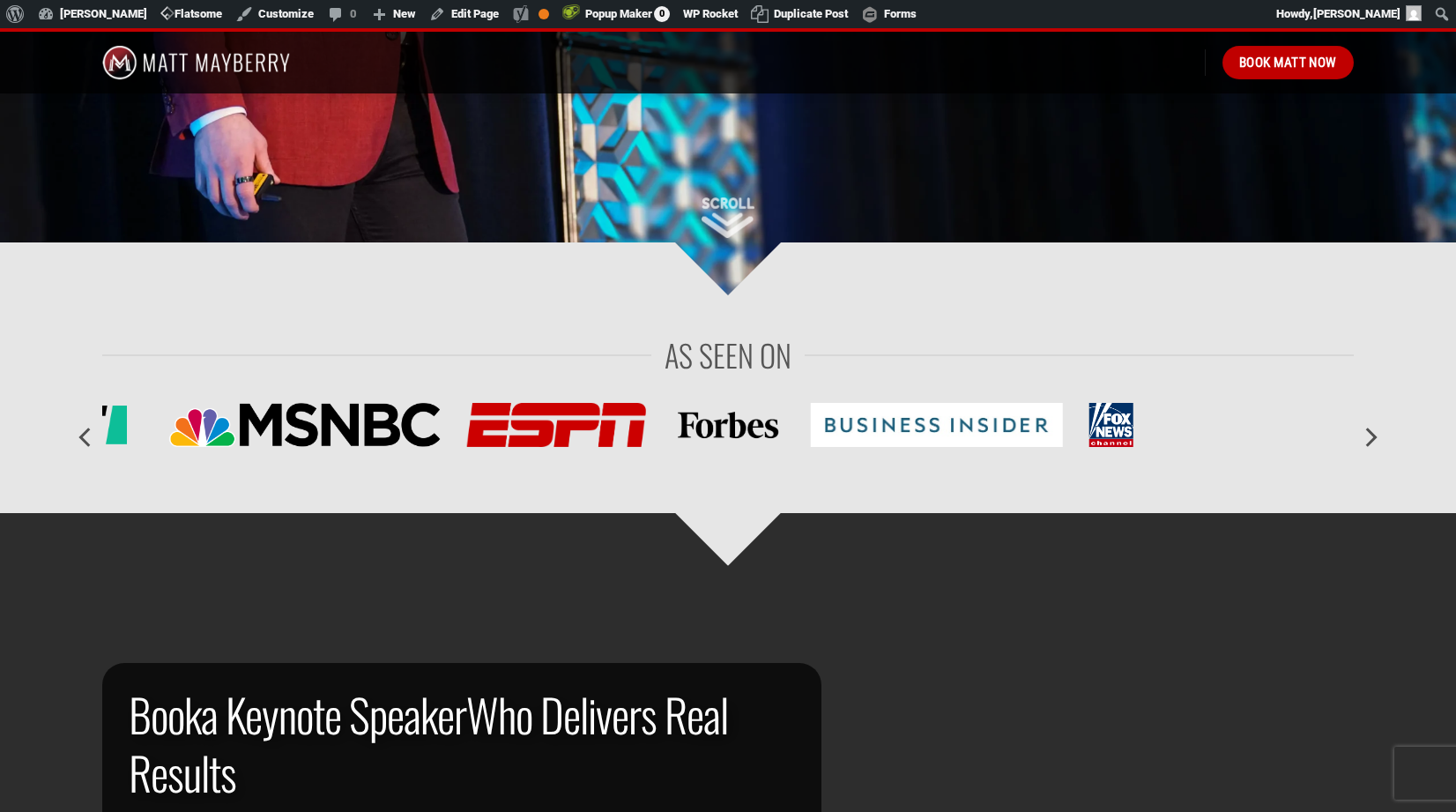
scroll to position [579, 0]
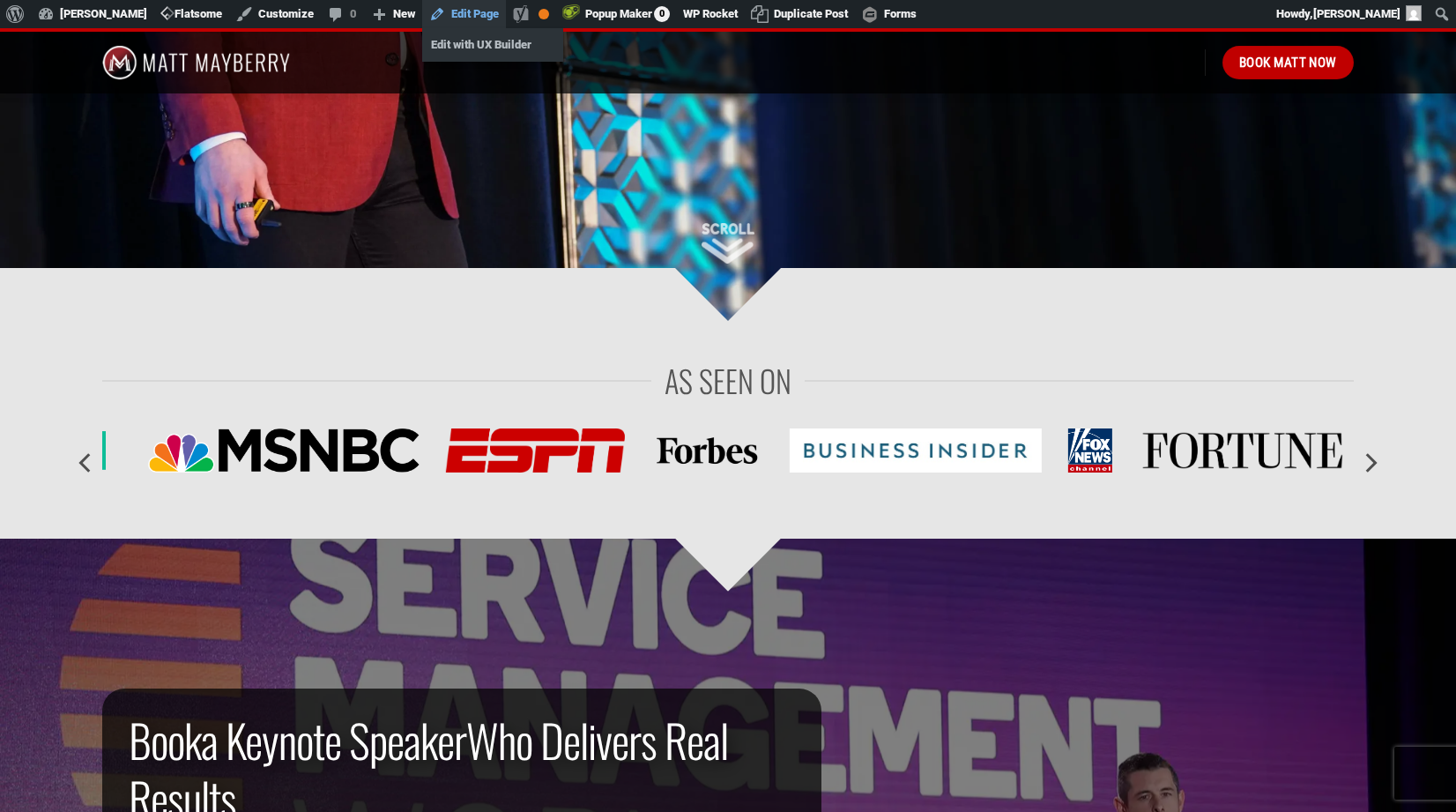
click at [462, 11] on link "Edit Page" at bounding box center [465, 14] width 84 height 29
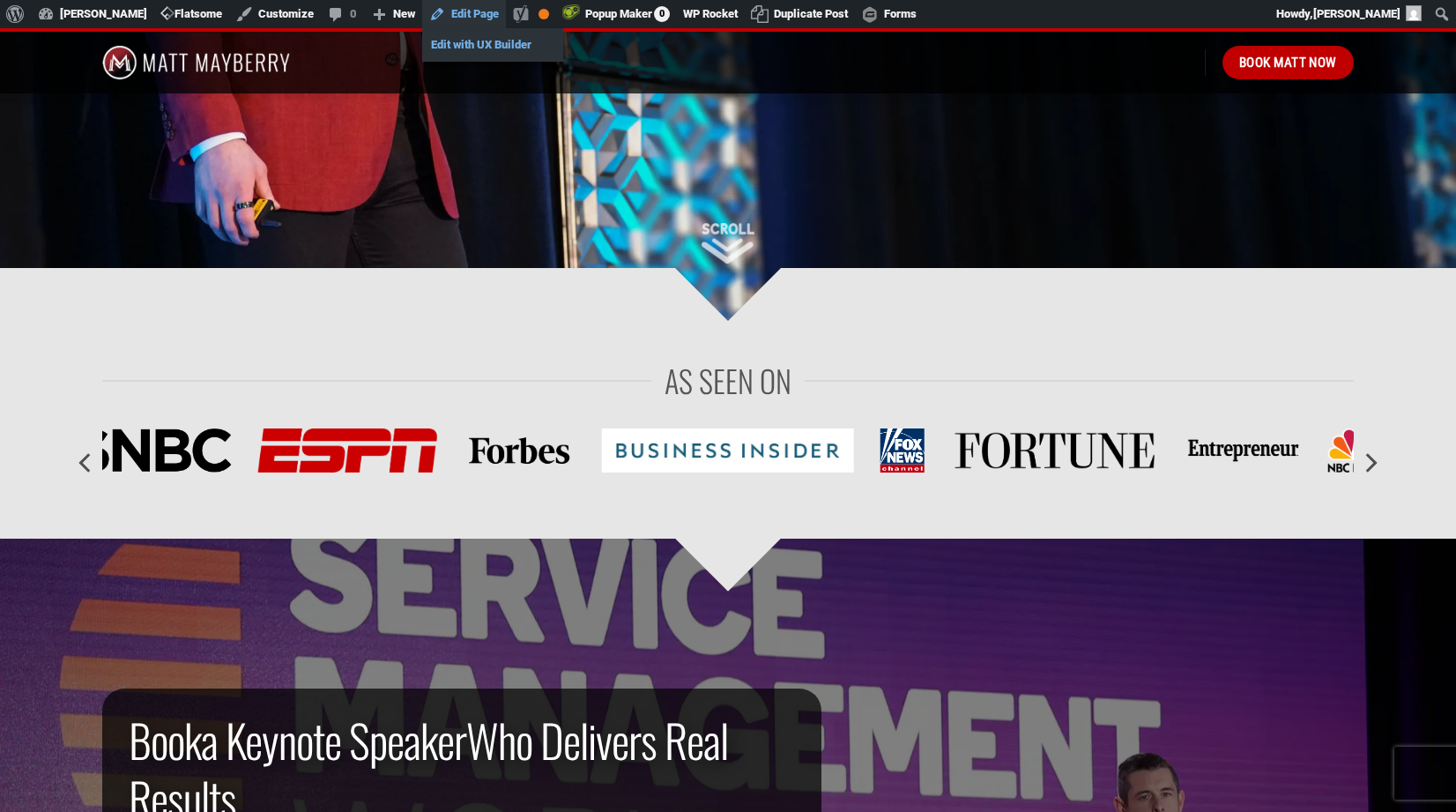
click at [468, 39] on link "Edit with UX Builder" at bounding box center [493, 45] width 141 height 23
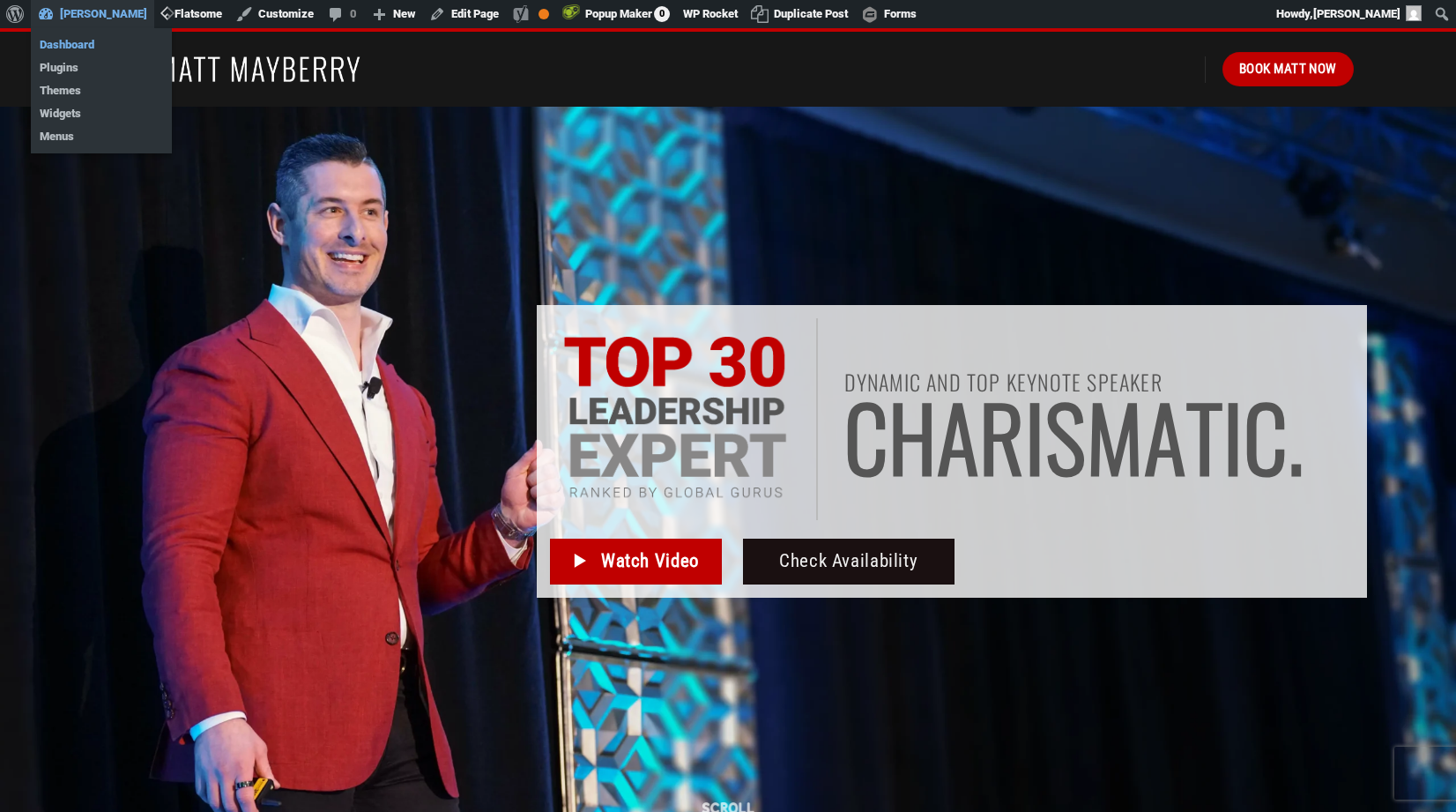
click at [73, 44] on link "Dashboard" at bounding box center [101, 45] width 141 height 23
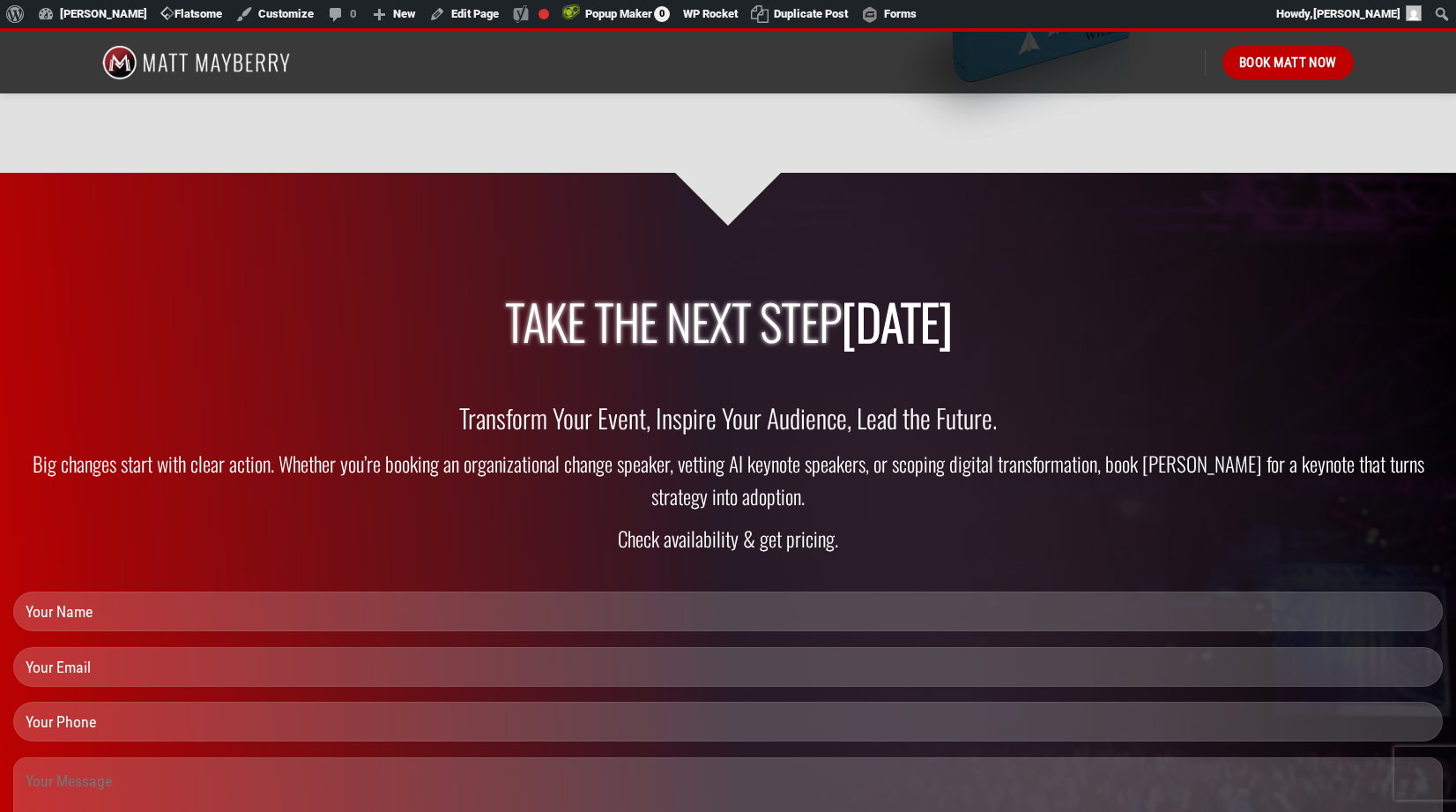
scroll to position [5083, 0]
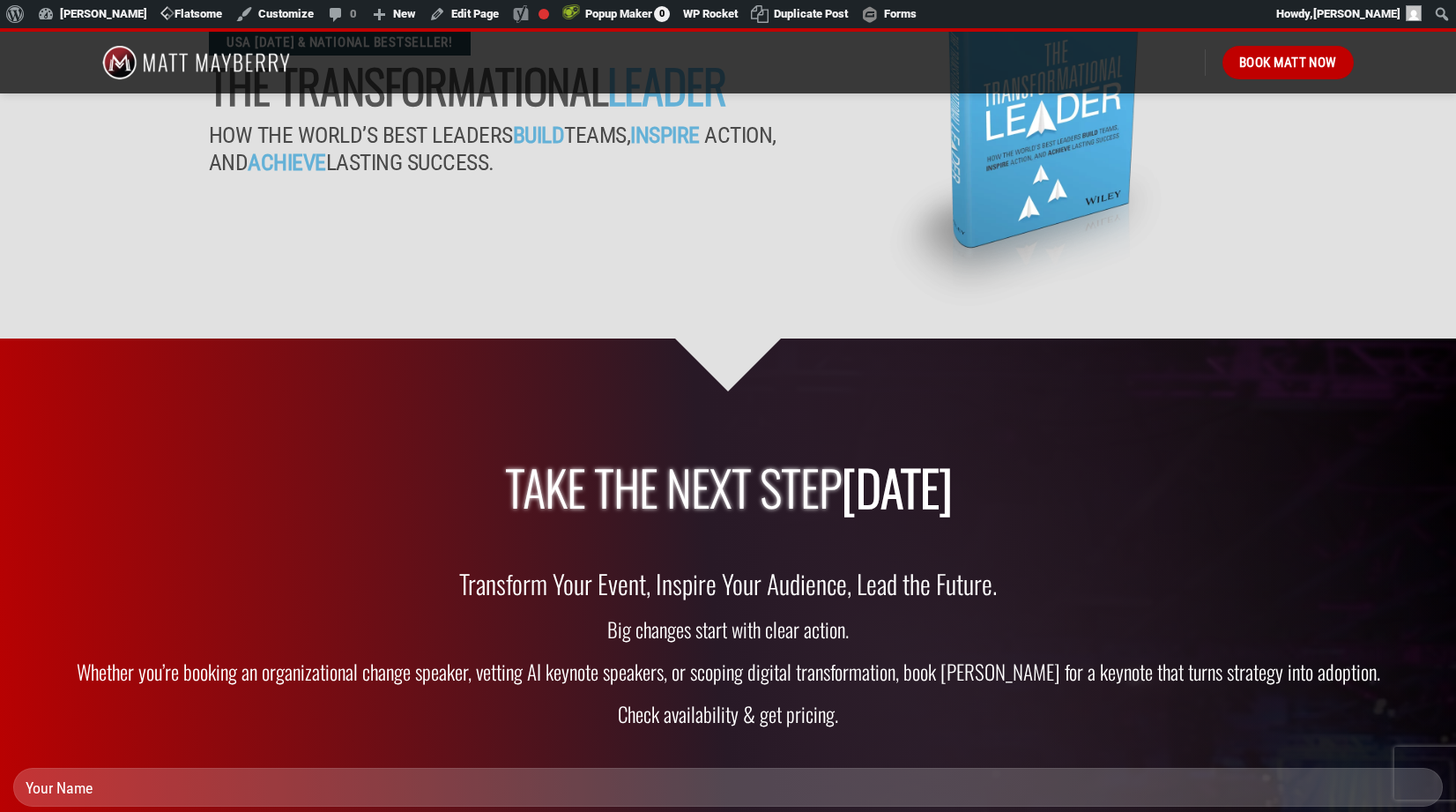
scroll to position [4914, 0]
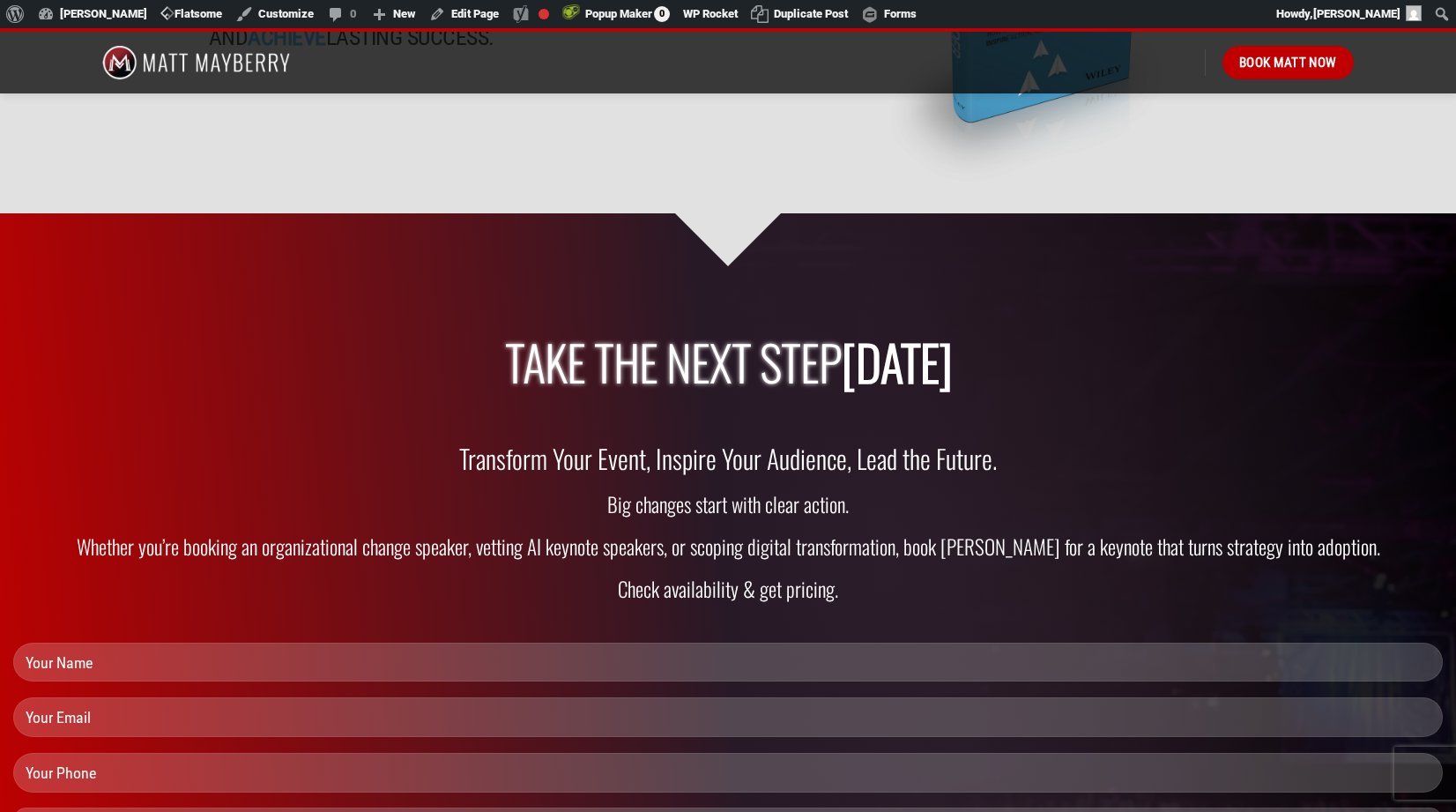
scroll to position [5036, 0]
